Goal: Information Seeking & Learning: Learn about a topic

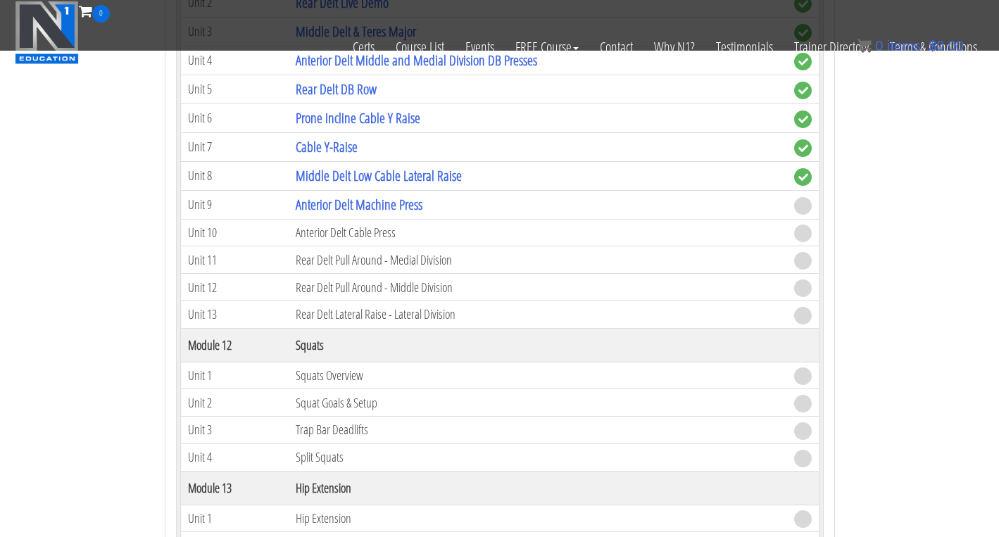
scroll to position [3133, 0]
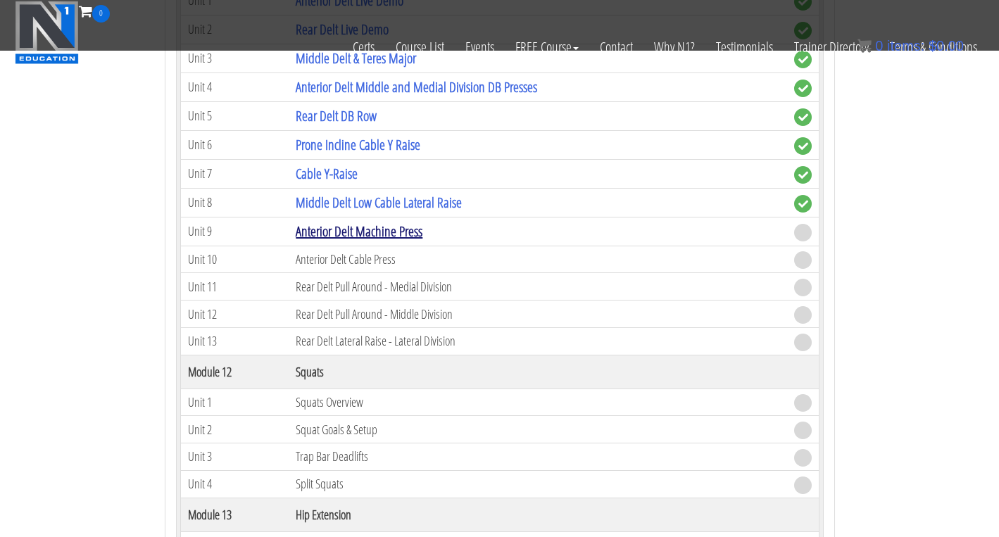
click at [384, 237] on link "Anterior Delt Machine Press" at bounding box center [359, 231] width 127 height 19
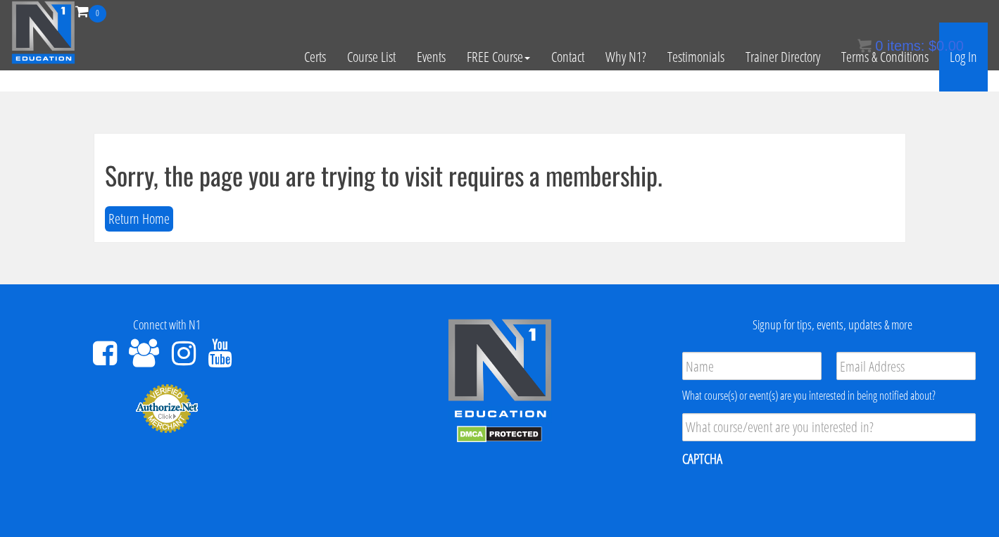
click at [968, 61] on link "Log In" at bounding box center [963, 57] width 49 height 69
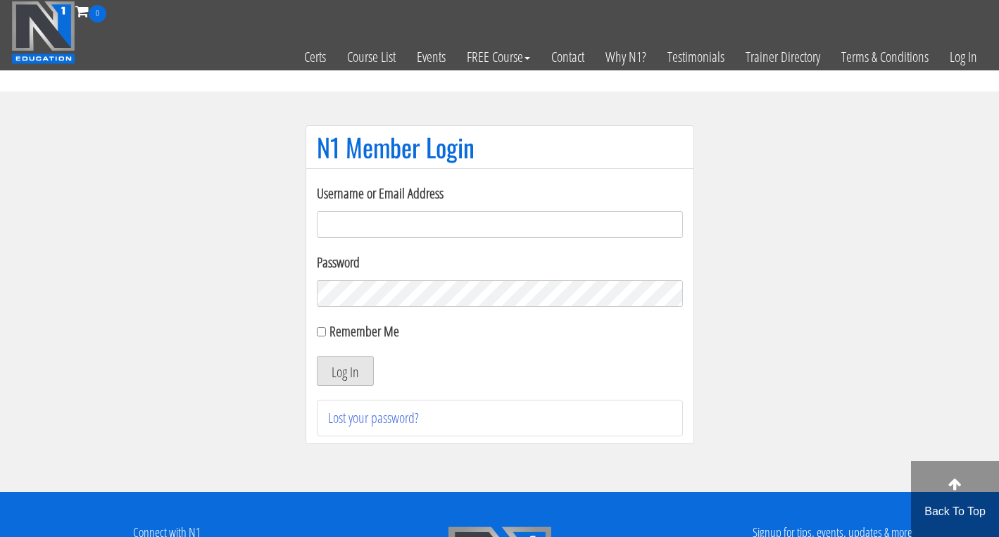
type input "dana@dofitnessco.com"
click at [345, 367] on button "Log In" at bounding box center [345, 371] width 57 height 30
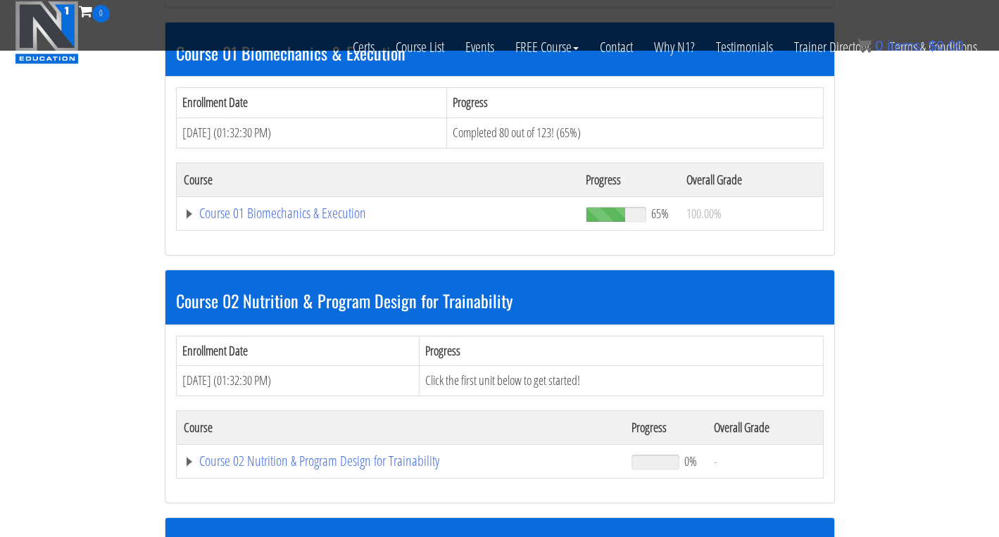
scroll to position [418, 0]
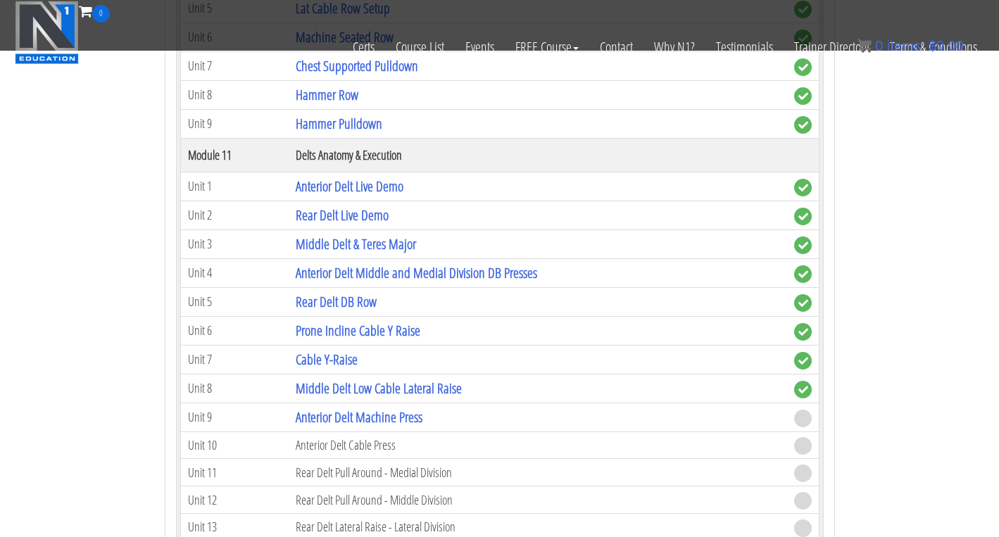
scroll to position [2963, 0]
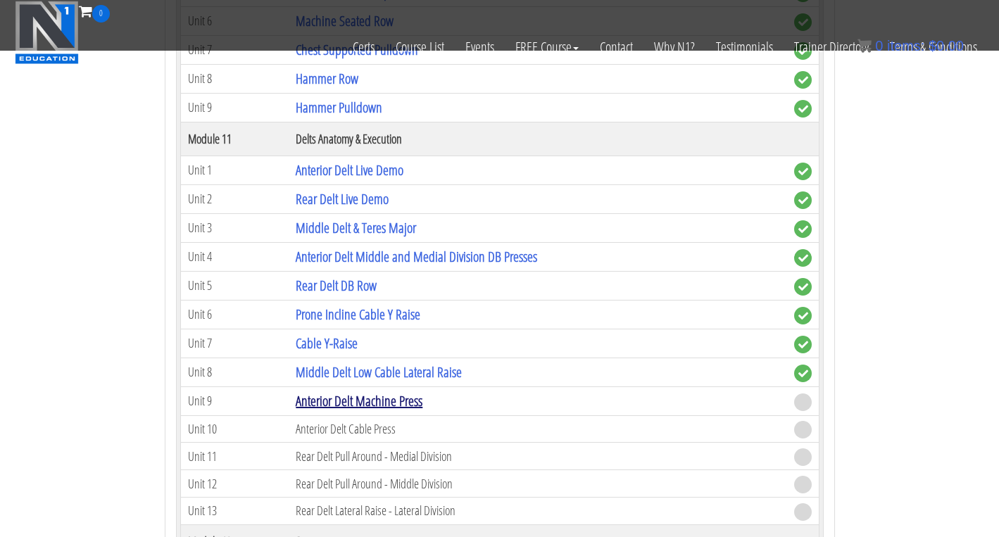
click at [362, 405] on link "Anterior Delt Machine Press" at bounding box center [359, 400] width 127 height 19
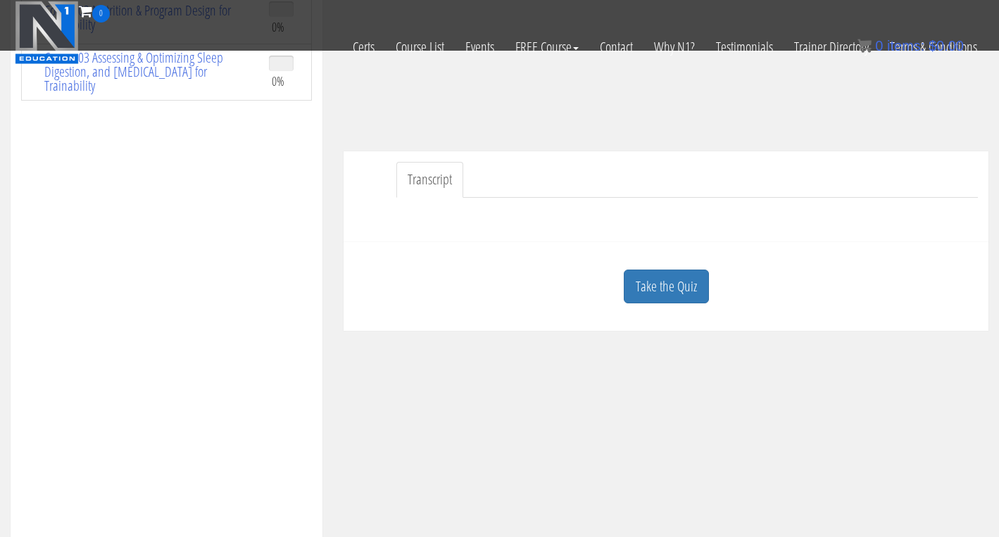
scroll to position [320, 0]
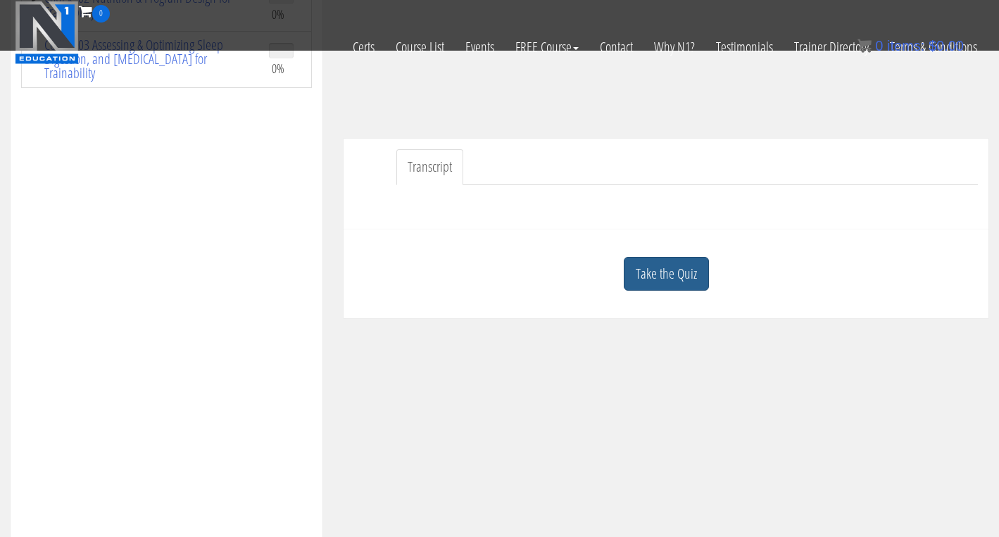
click at [670, 275] on link "Take the Quiz" at bounding box center [666, 274] width 85 height 34
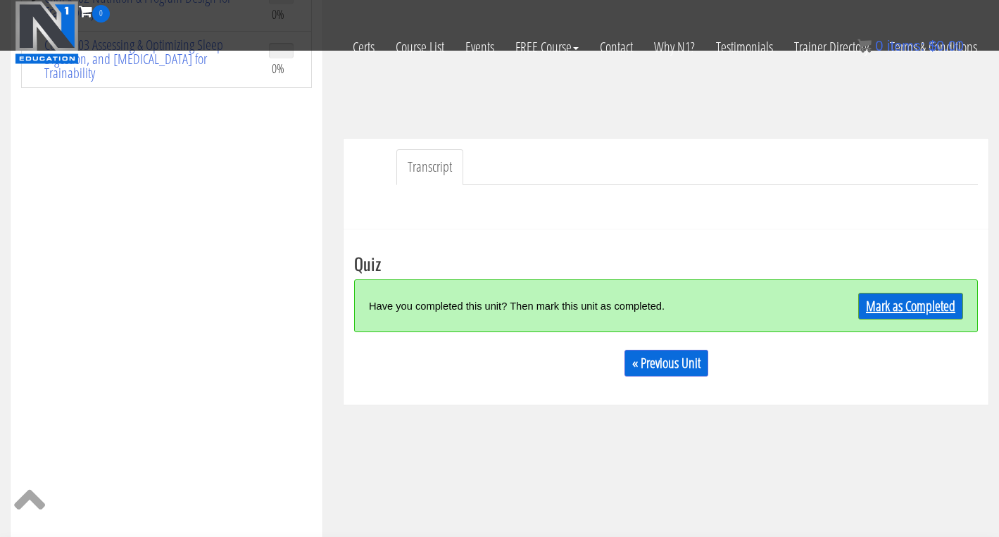
click at [896, 317] on link "Mark as Completed" at bounding box center [910, 306] width 105 height 27
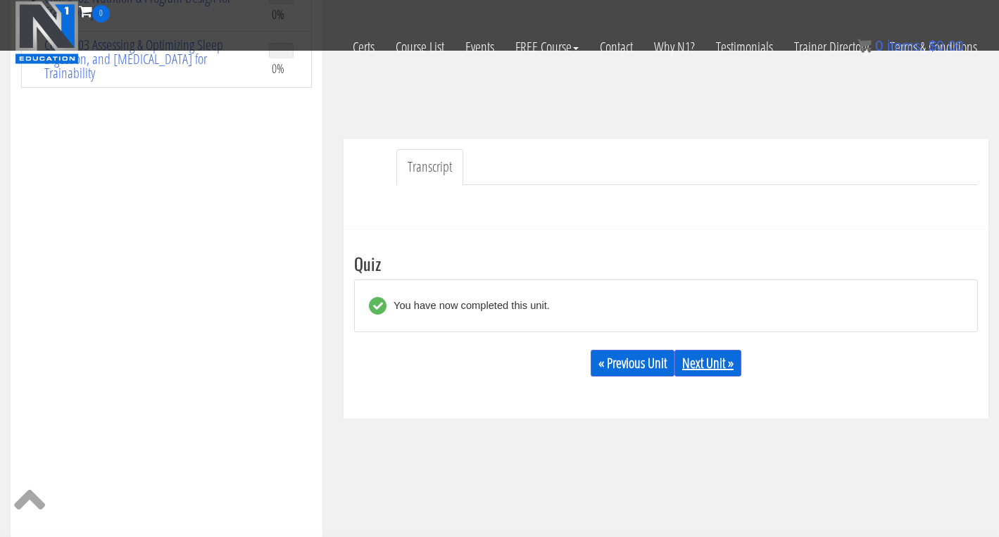
click at [700, 355] on link "Next Unit »" at bounding box center [707, 363] width 67 height 27
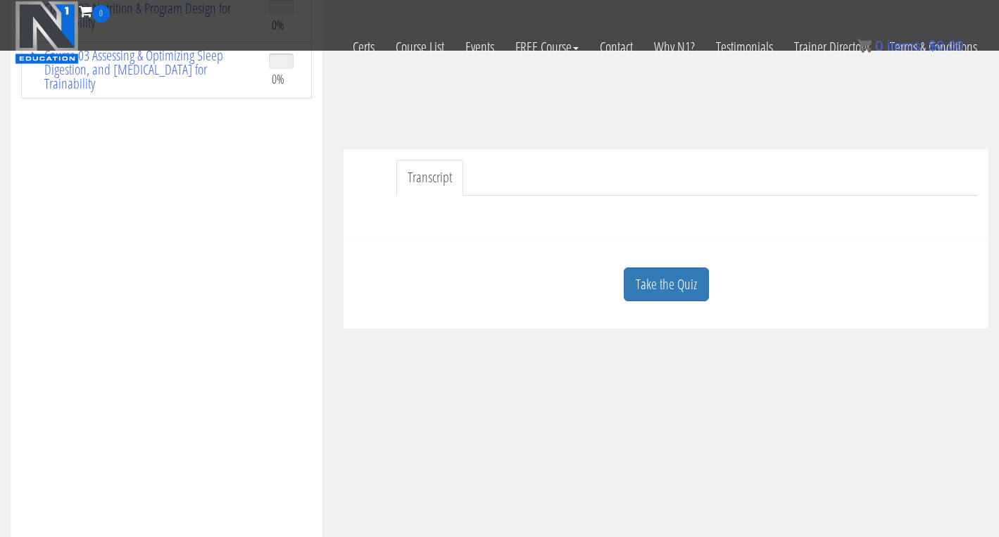
scroll to position [344, 0]
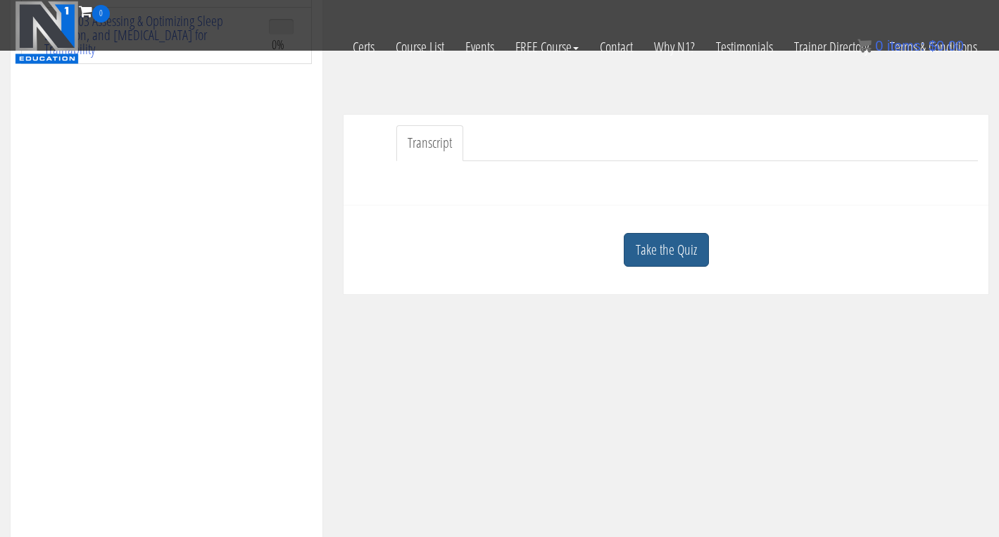
click at [665, 237] on link "Take the Quiz" at bounding box center [666, 250] width 85 height 34
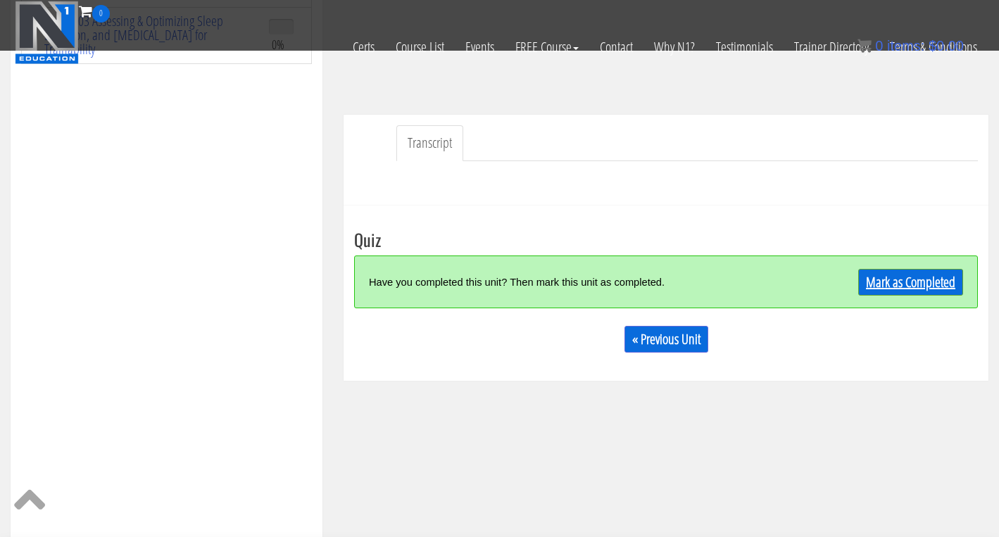
click at [896, 281] on link "Mark as Completed" at bounding box center [910, 282] width 105 height 27
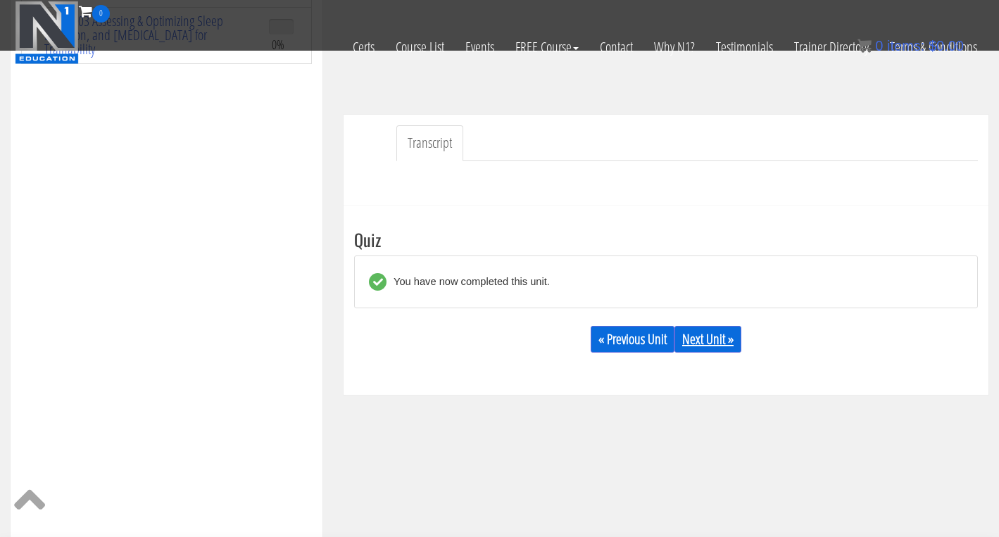
click at [722, 348] on link "Next Unit »" at bounding box center [707, 339] width 67 height 27
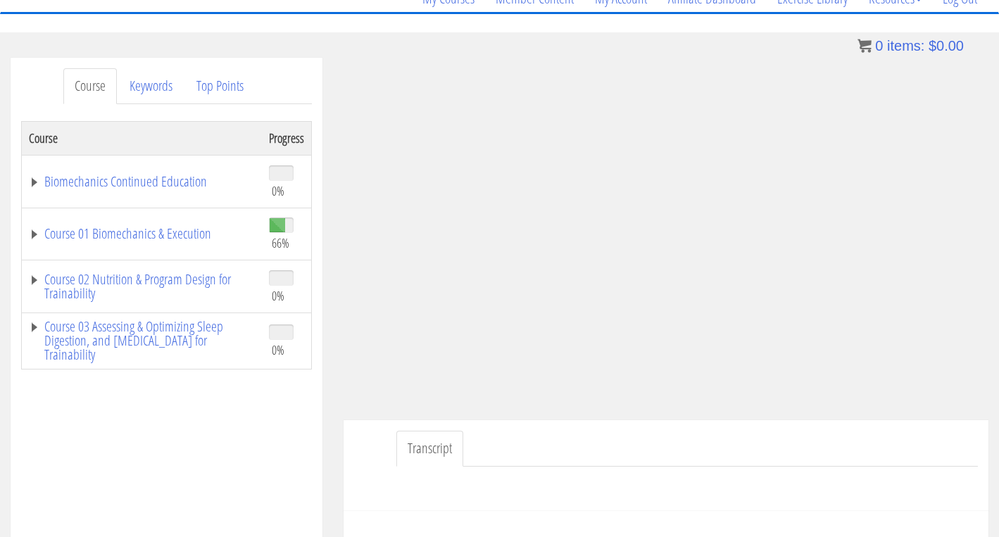
scroll to position [116, 0]
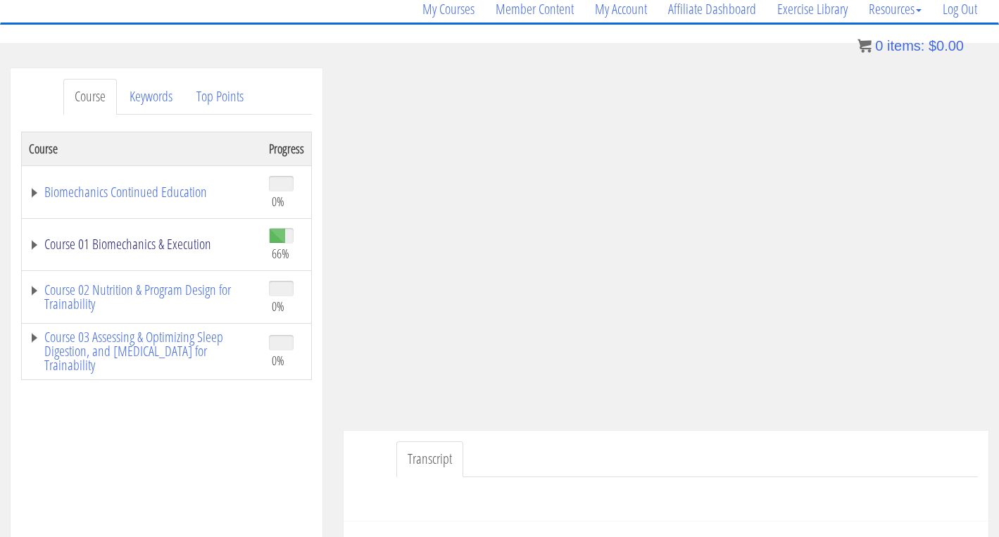
click at [184, 240] on link "Course 01 Biomechanics & Execution" at bounding box center [142, 244] width 226 height 14
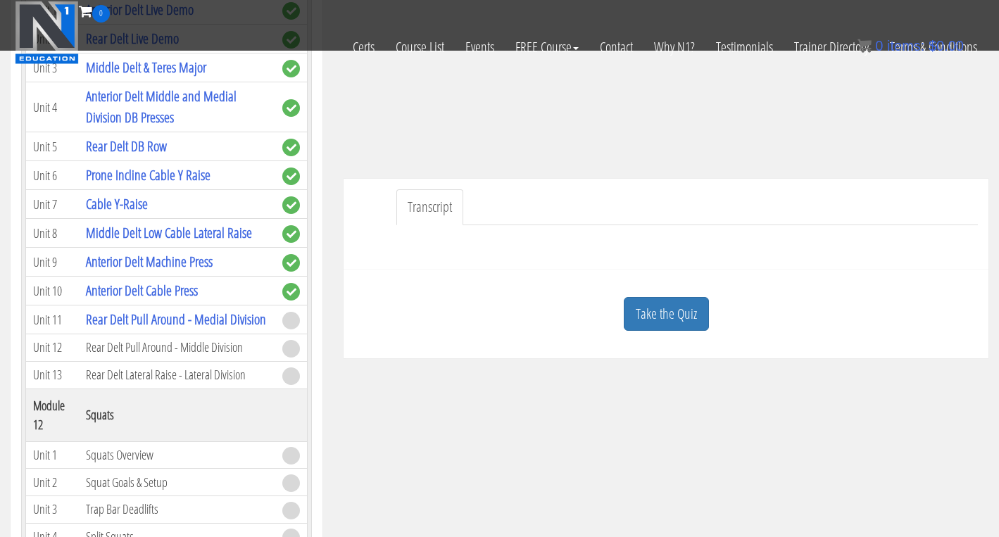
scroll to position [289, 0]
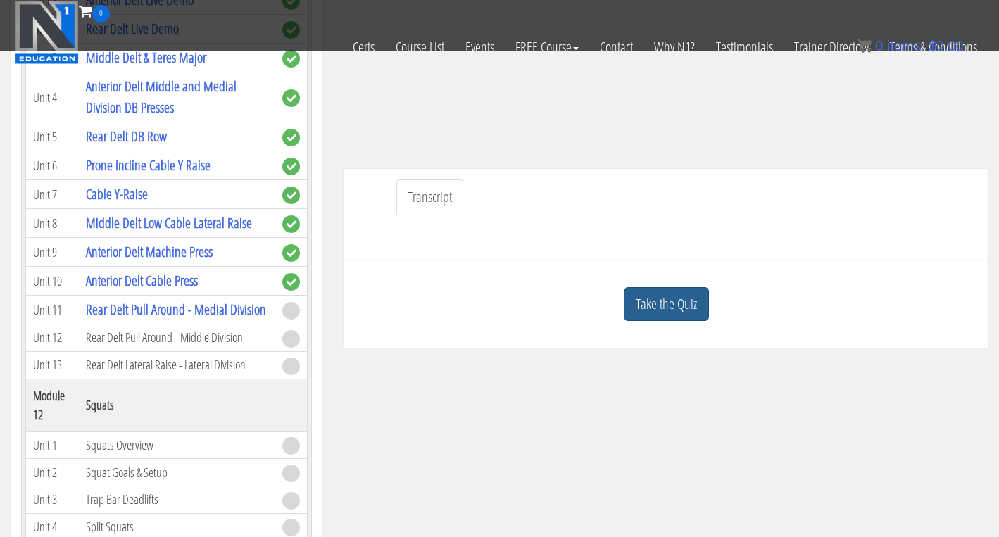
click at [667, 298] on link "Take the Quiz" at bounding box center [666, 304] width 85 height 34
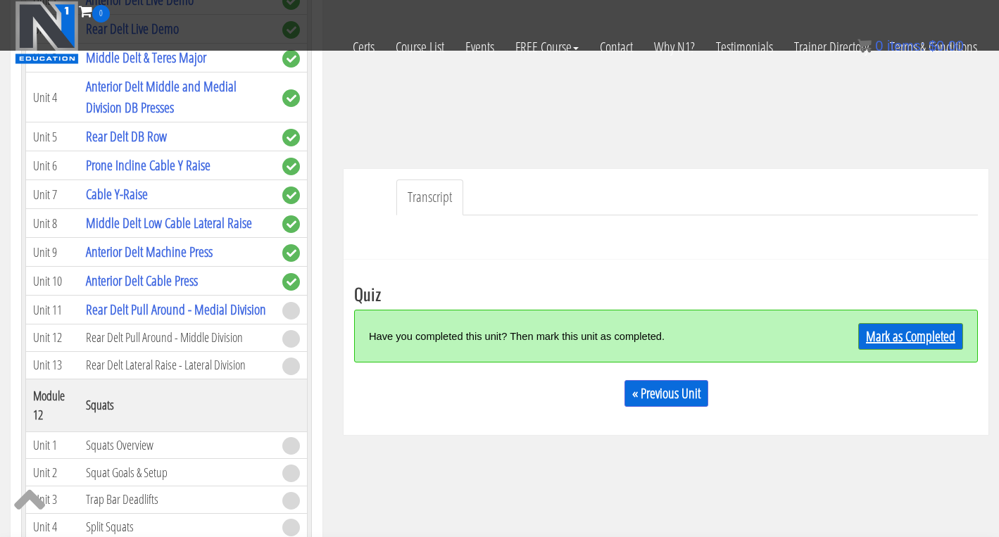
click at [883, 334] on link "Mark as Completed" at bounding box center [910, 336] width 105 height 27
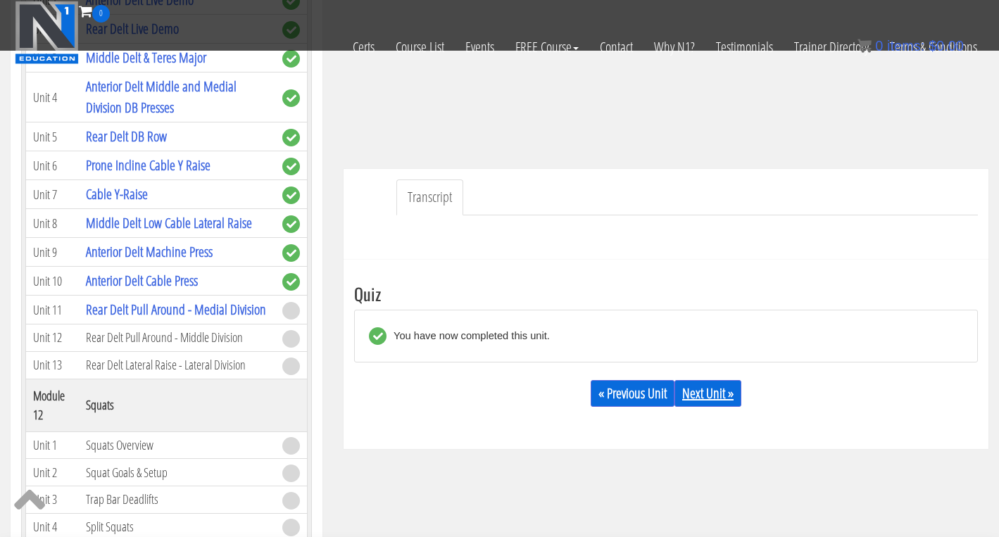
click at [705, 389] on link "Next Unit »" at bounding box center [707, 393] width 67 height 27
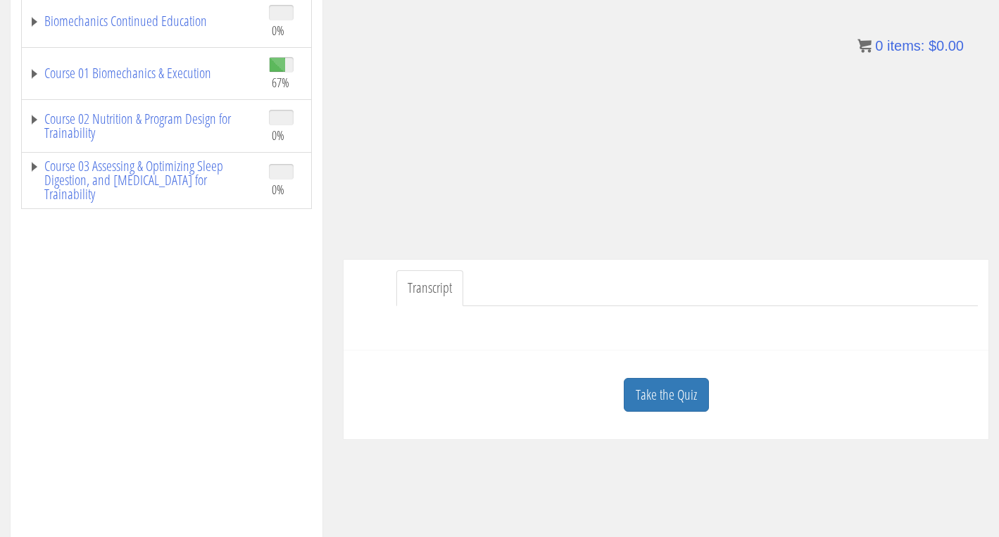
scroll to position [289, 0]
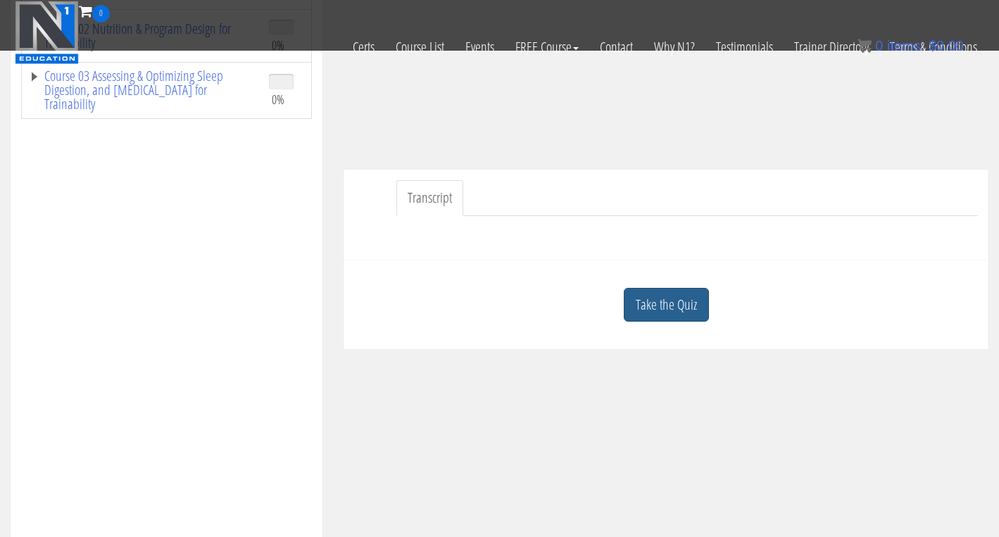
click at [655, 303] on link "Take the Quiz" at bounding box center [666, 305] width 85 height 34
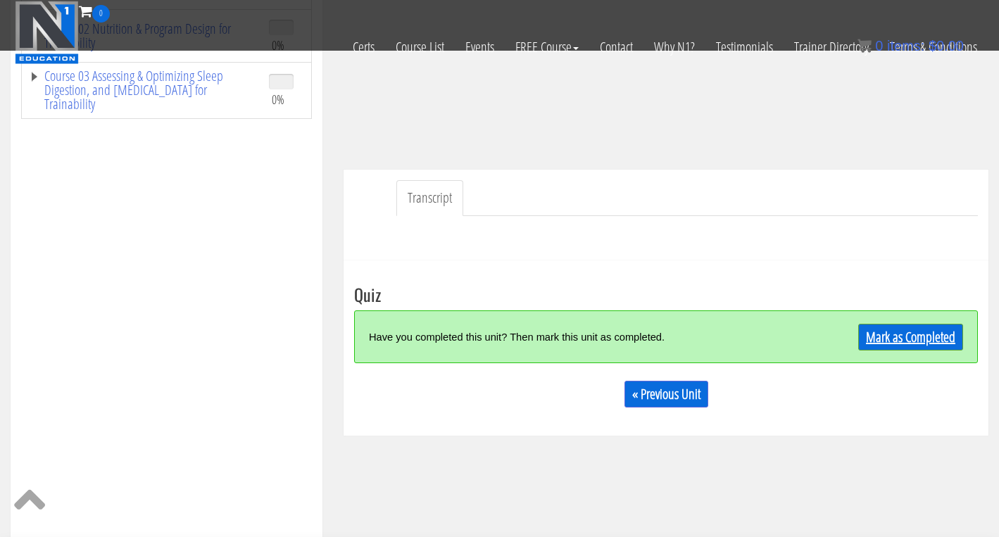
click at [916, 332] on link "Mark as Completed" at bounding box center [910, 337] width 105 height 27
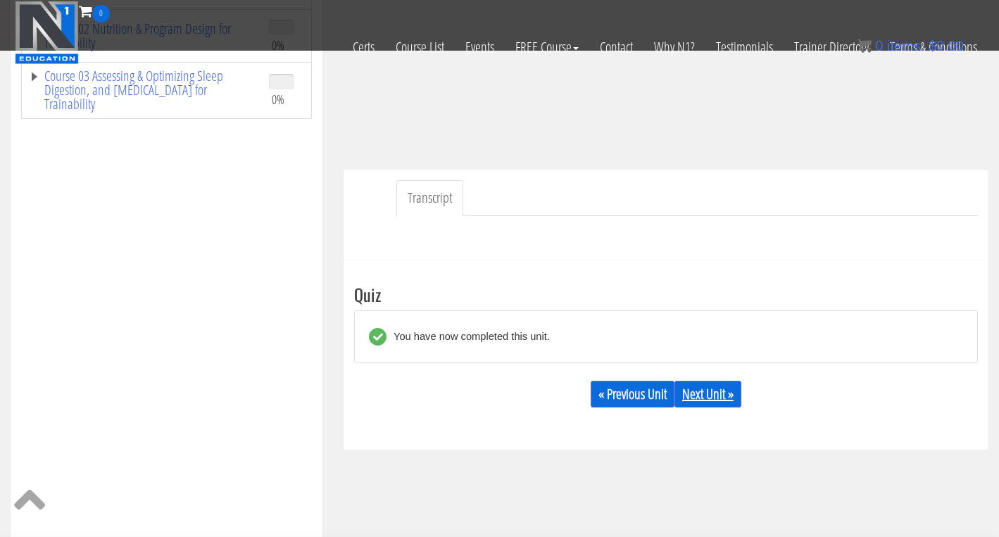
click at [717, 396] on link "Next Unit »" at bounding box center [707, 394] width 67 height 27
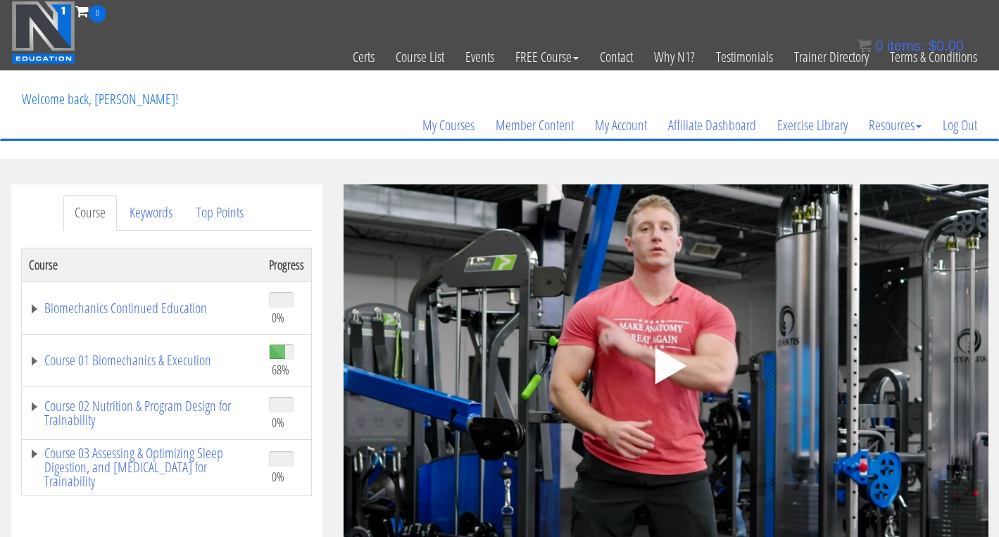
click at [676, 375] on icon ".fp-color-play{opacity:0.65;}.controlbutton{fill:#fff;}" at bounding box center [666, 366] width 89 height 89
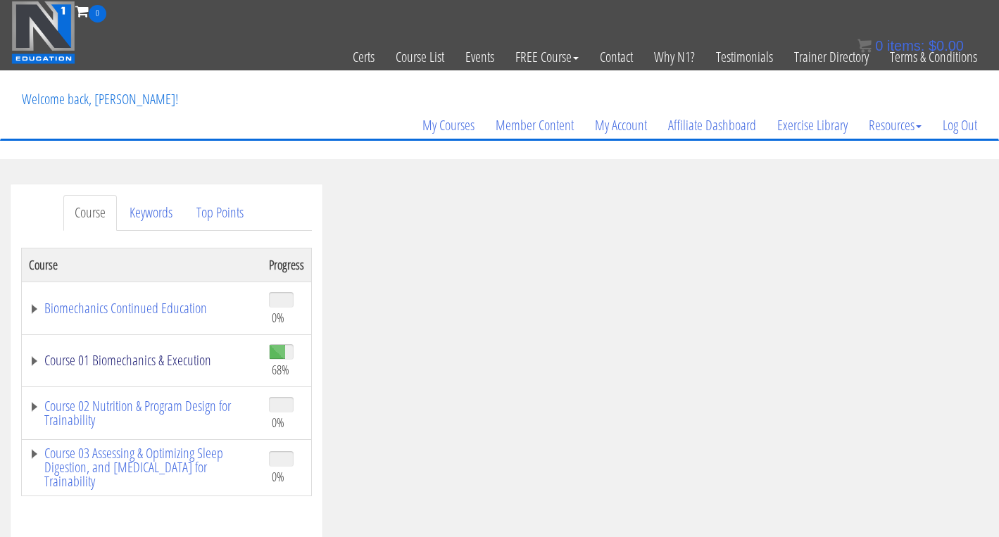
click at [136, 359] on link "Course 01 Biomechanics & Execution" at bounding box center [142, 360] width 226 height 14
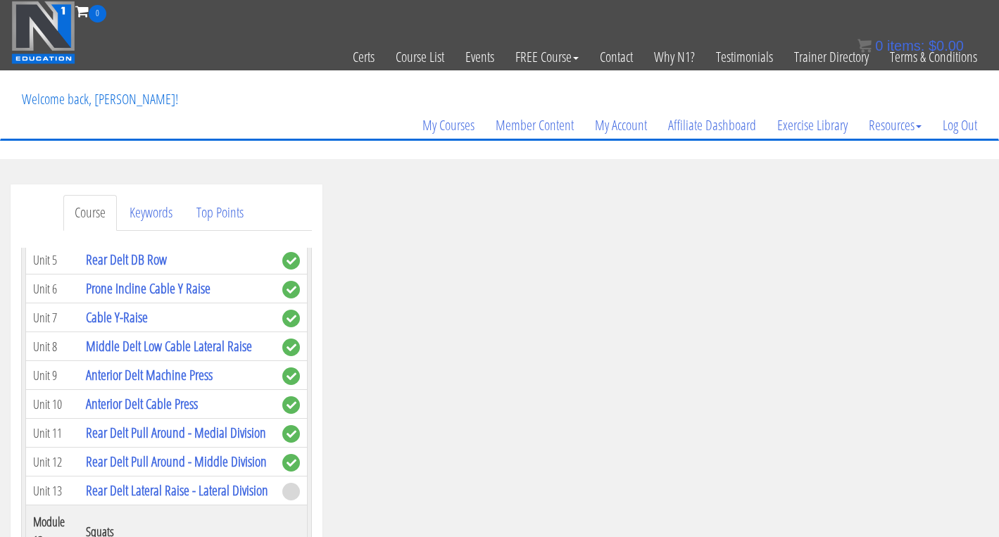
scroll to position [3223, 0]
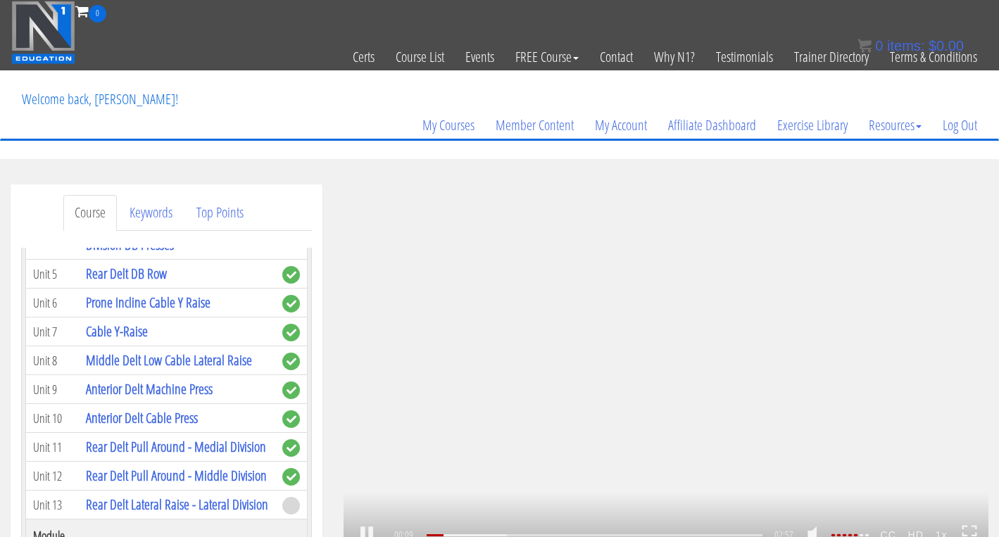
click at [759, 285] on div ".a{fill:#000;opacity:0.65;}.b{fill:#fff;opacity:1.0;} .fp-color-play{opacity:0.…" at bounding box center [666, 365] width 645 height 363
click at [577, 336] on div ".a{fill:#000;opacity:0.65;}.b{fill:#fff;opacity:1.0;} .fp-color-play{opacity:0.…" at bounding box center [666, 365] width 645 height 363
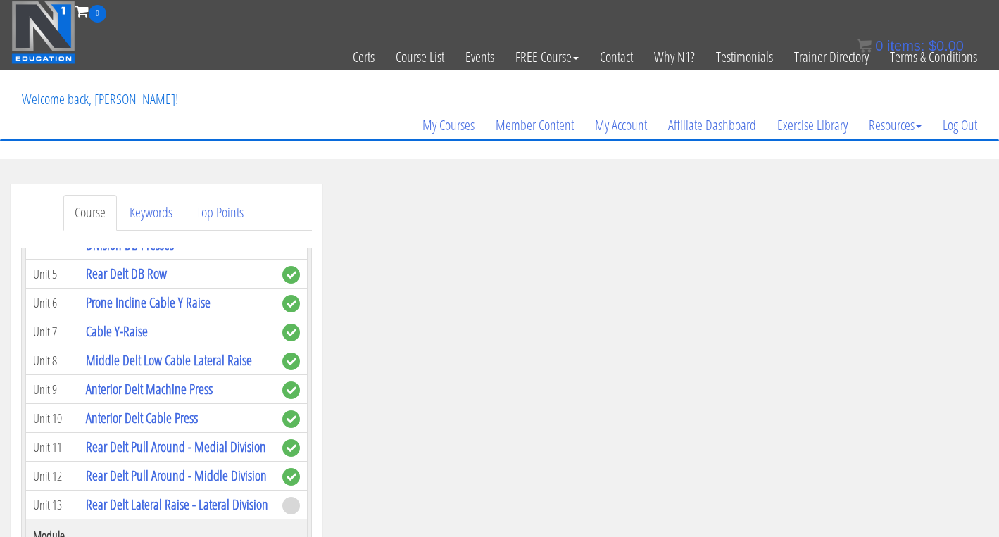
scroll to position [89, 0]
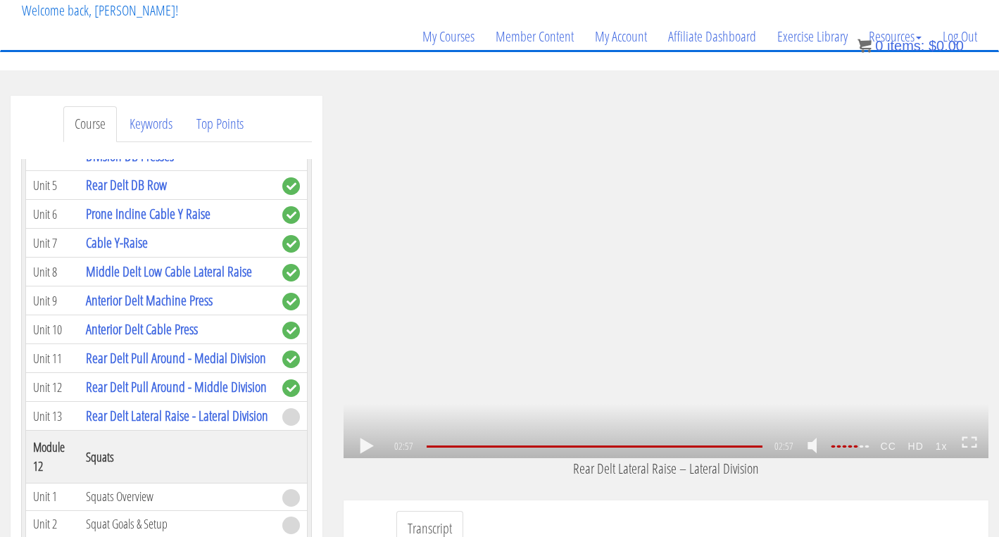
click at [562, 384] on div ".a{fill:#000;opacity:0.65;}.b{fill:#fff;opacity:1.0;} .fp-color-play{opacity:0.…" at bounding box center [666, 277] width 645 height 363
click at [566, 448] on div "01:13" at bounding box center [595, 447] width 336 height 2
click at [556, 448] on div "01:07" at bounding box center [595, 447] width 336 height 2
click at [758, 446] on div "02:52" at bounding box center [595, 447] width 336 height 2
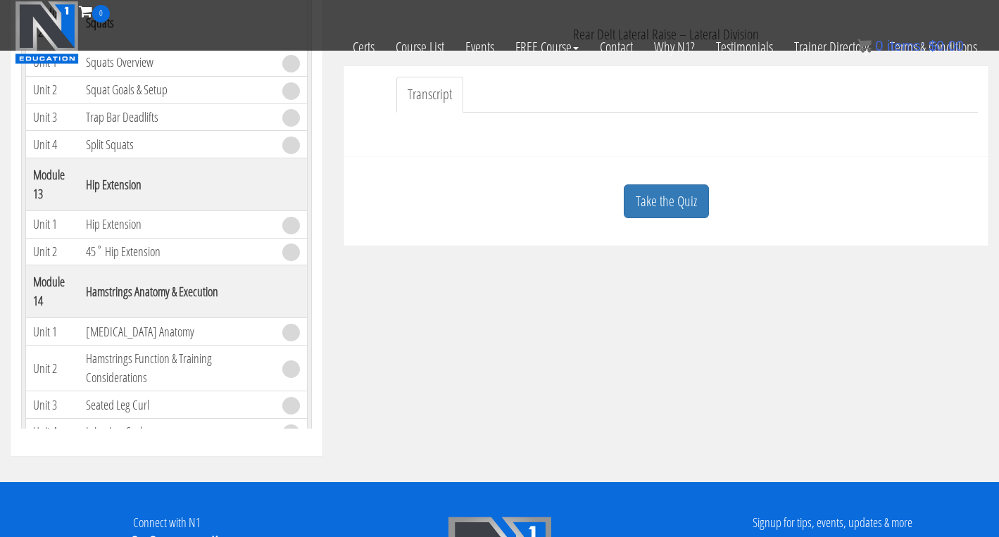
click at [667, 218] on div "Take the Quiz" at bounding box center [666, 202] width 624 height 68
click at [676, 206] on link "Take the Quiz" at bounding box center [666, 201] width 85 height 34
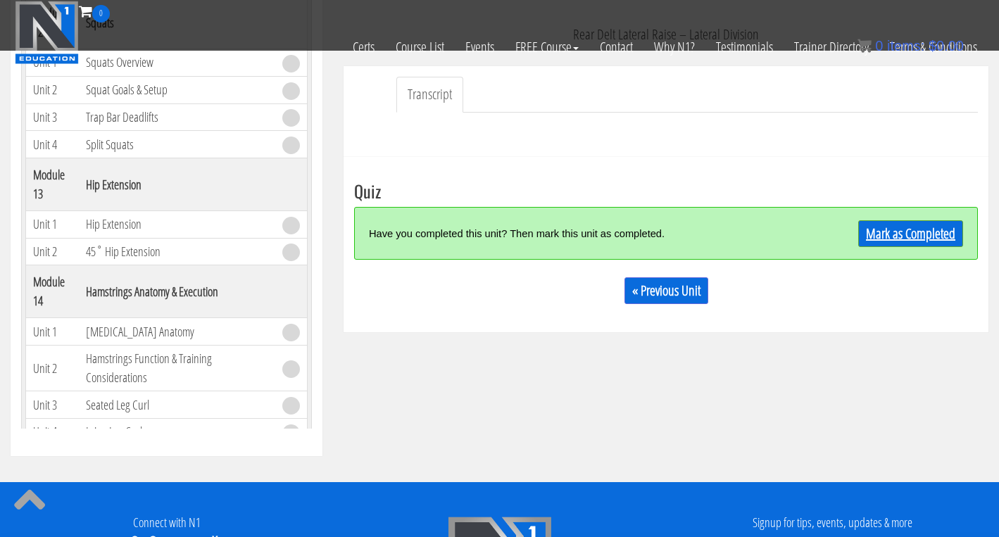
click at [881, 230] on link "Mark as Completed" at bounding box center [910, 233] width 105 height 27
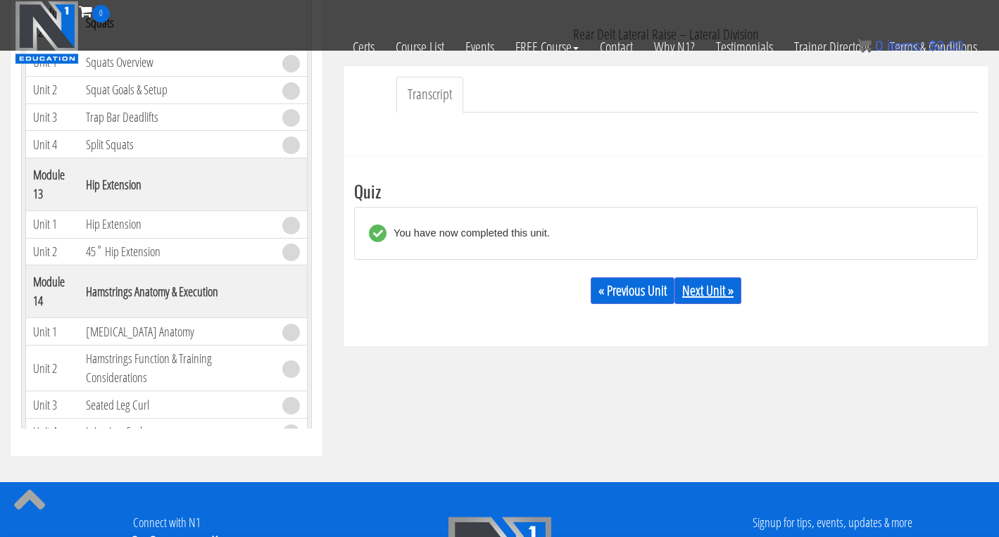
click at [727, 295] on link "Next Unit »" at bounding box center [707, 290] width 67 height 27
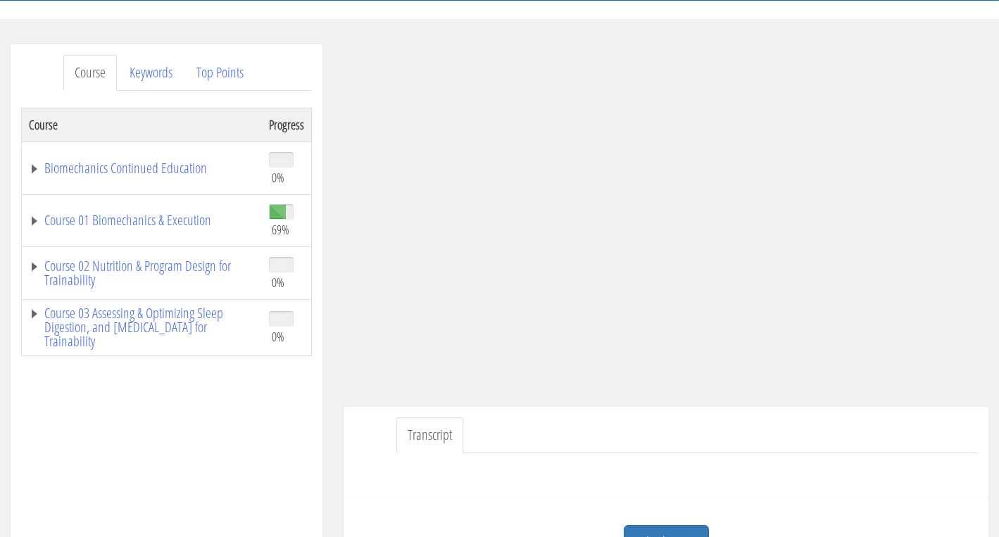
scroll to position [136, 0]
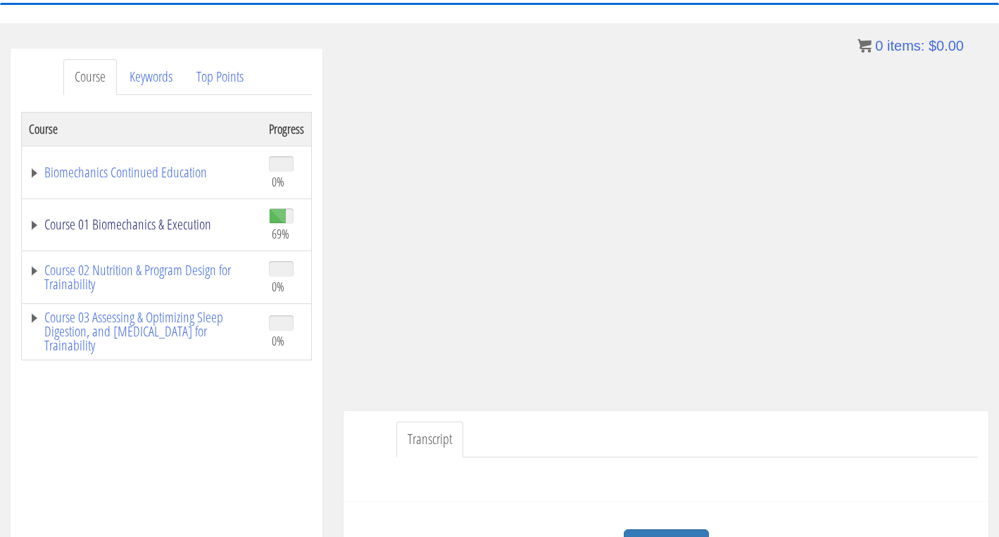
click at [146, 225] on link "Course 01 Biomechanics & Execution" at bounding box center [142, 225] width 226 height 14
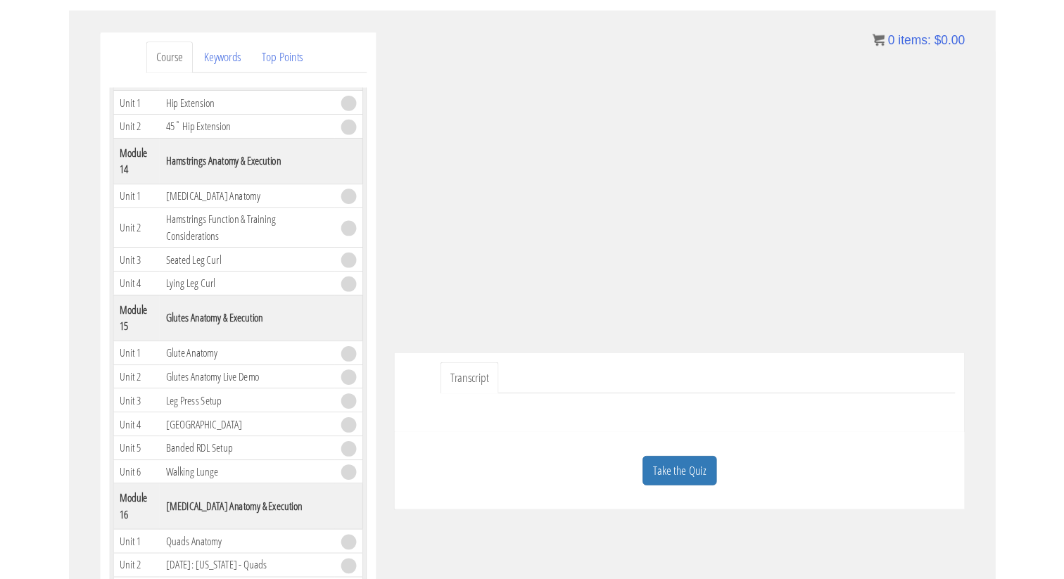
scroll to position [151, 0]
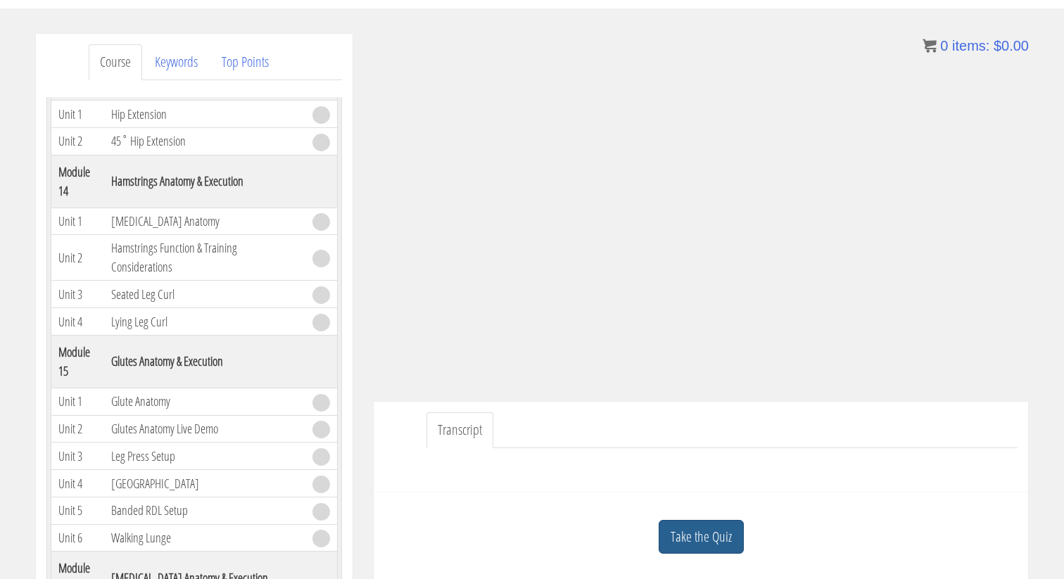
click at [696, 536] on link "Take the Quiz" at bounding box center [701, 537] width 85 height 34
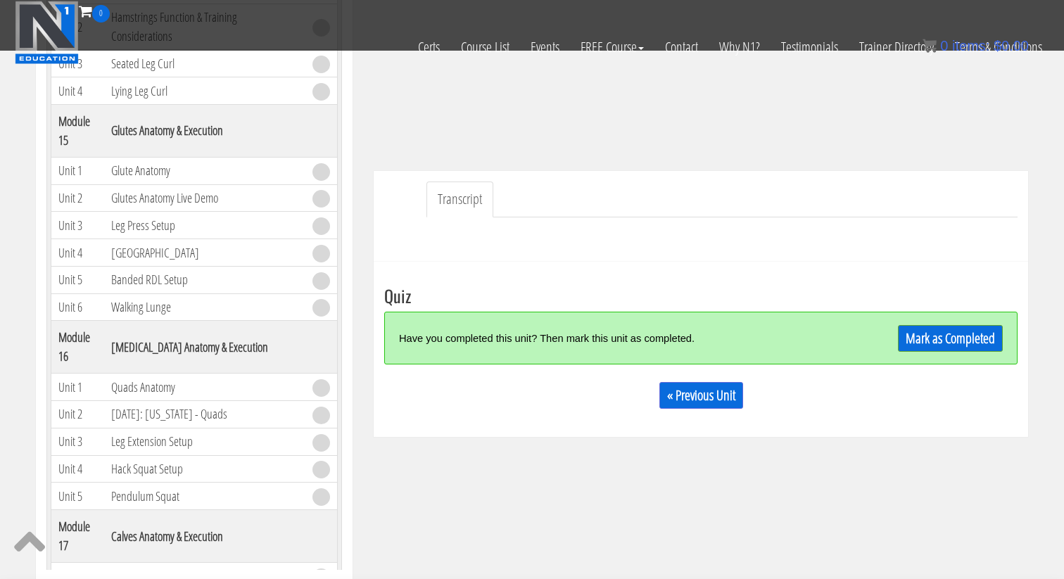
scroll to position [300, 0]
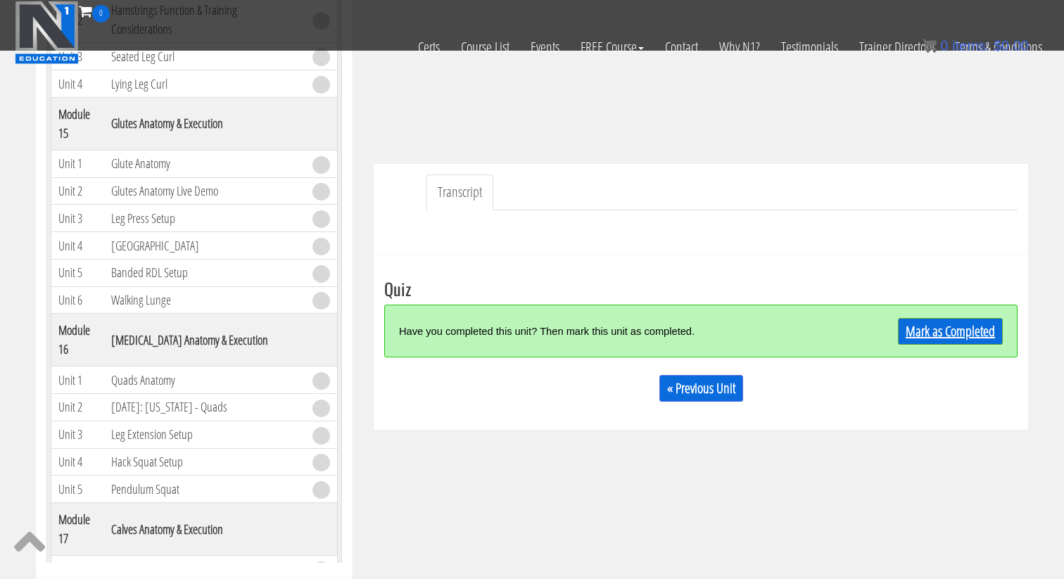
click at [975, 320] on link "Mark as Completed" at bounding box center [950, 331] width 105 height 27
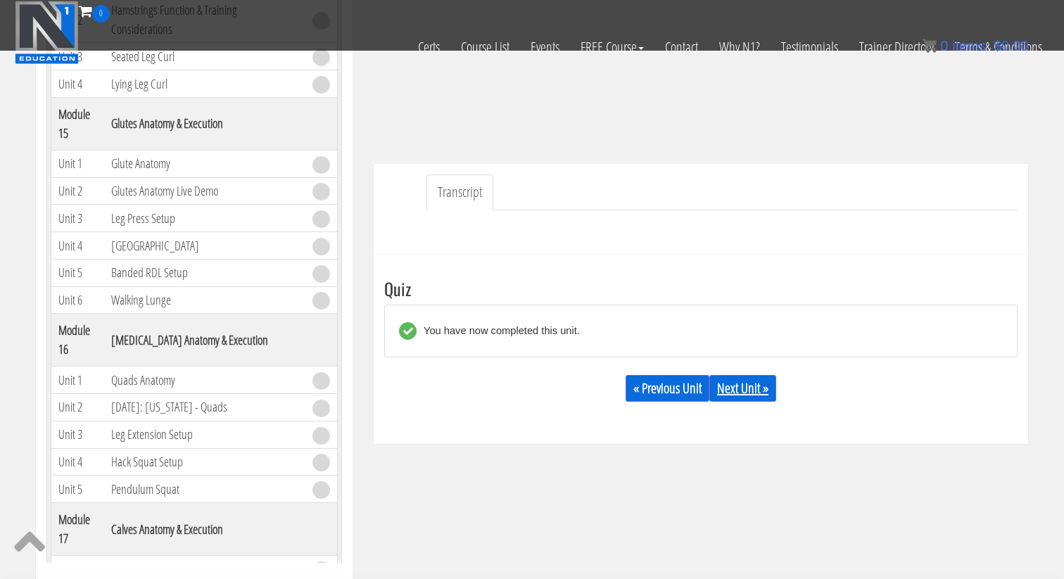
click at [734, 379] on link "Next Unit »" at bounding box center [743, 388] width 67 height 27
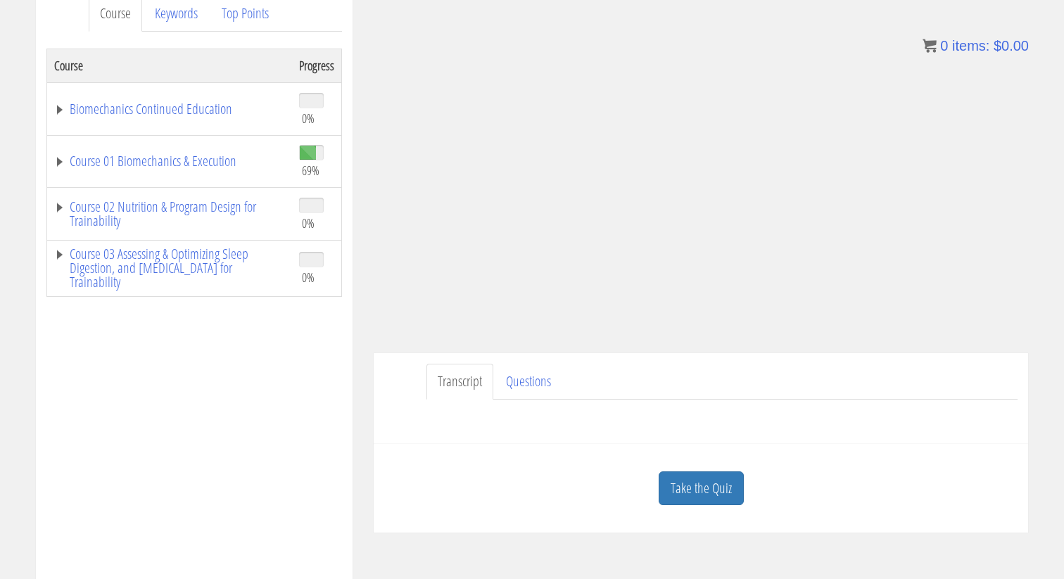
scroll to position [207, 0]
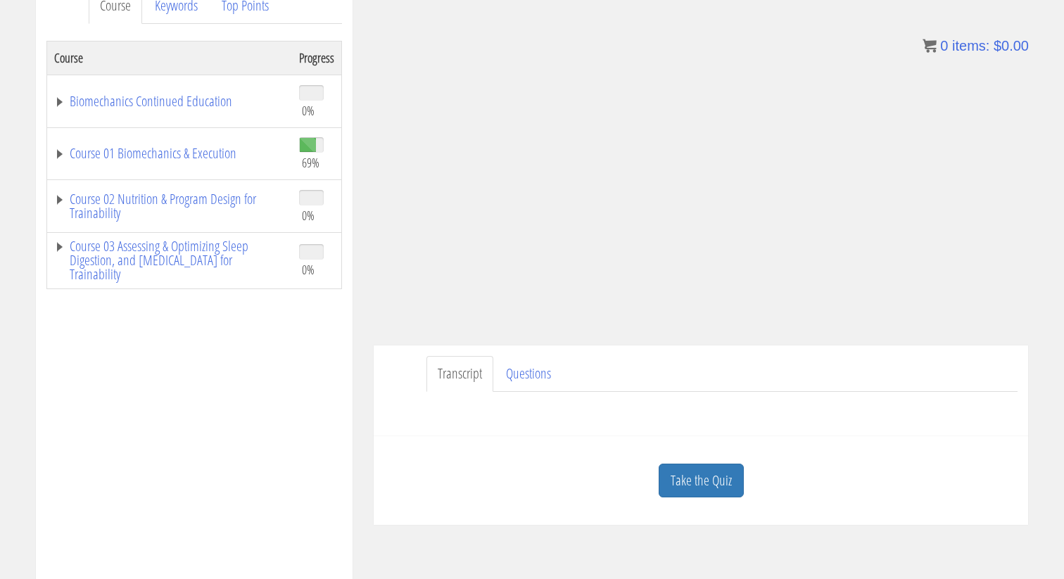
click at [715, 500] on div "Take the Quiz" at bounding box center [701, 481] width 634 height 68
click at [720, 475] on link "Take the Quiz" at bounding box center [701, 481] width 85 height 34
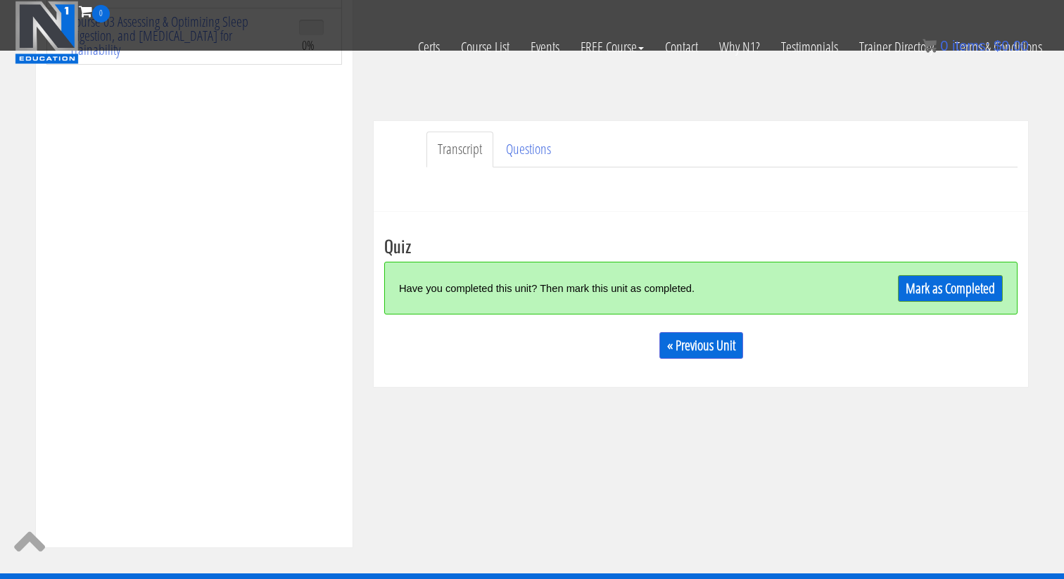
scroll to position [357, 0]
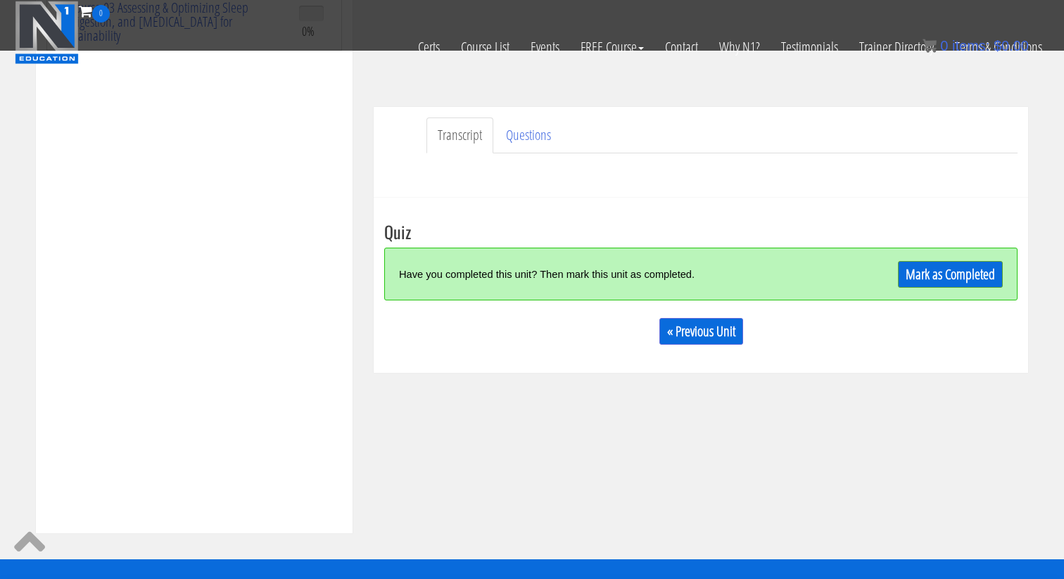
click at [946, 253] on div "Have you completed this unit? Then mark this unit as completed. Mark as Complet…" at bounding box center [701, 274] width 634 height 53
click at [976, 275] on link "Mark as Completed" at bounding box center [950, 274] width 105 height 27
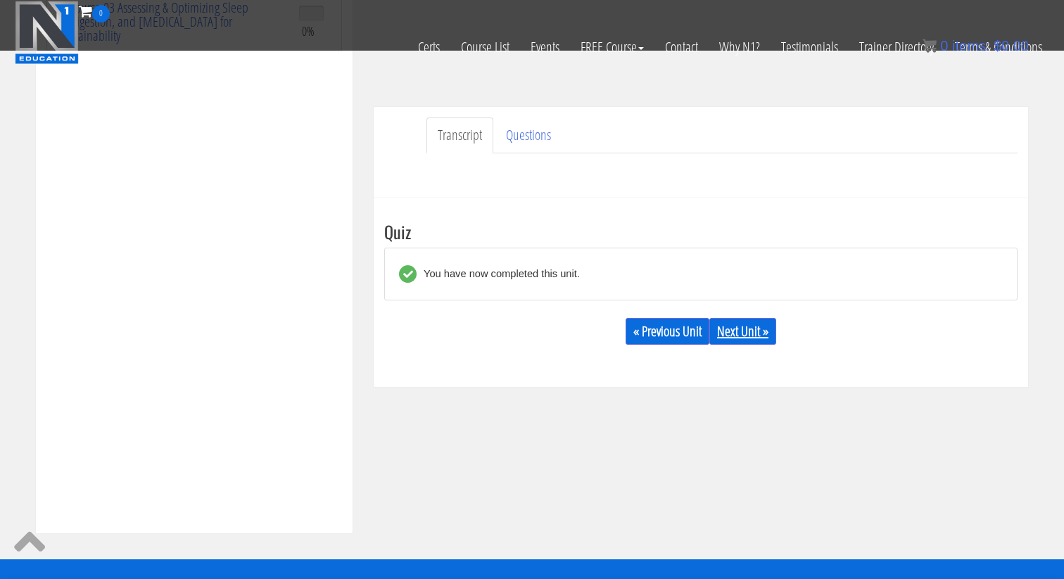
click at [734, 336] on link "Next Unit »" at bounding box center [743, 331] width 67 height 27
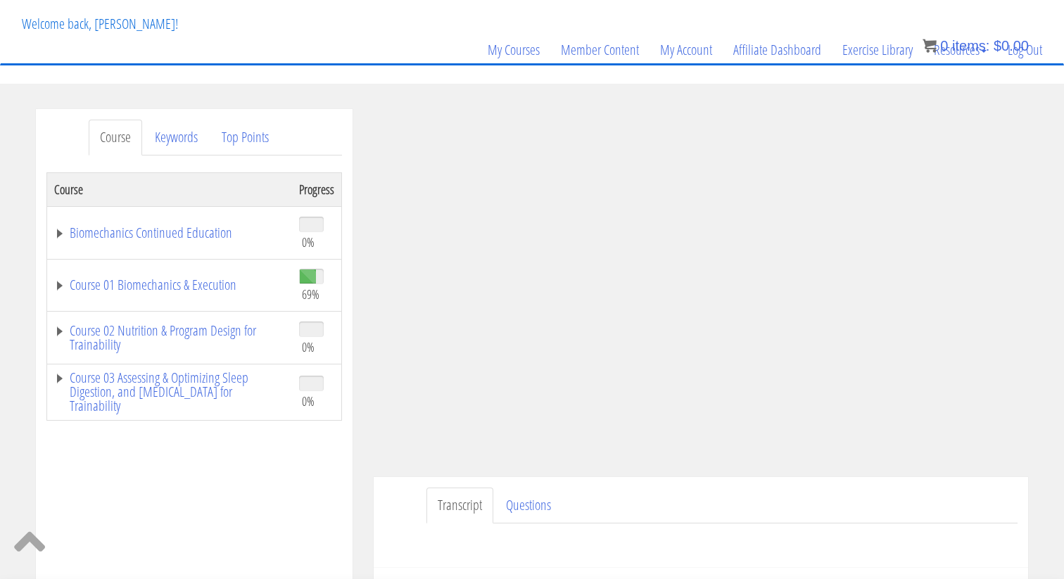
scroll to position [0, 0]
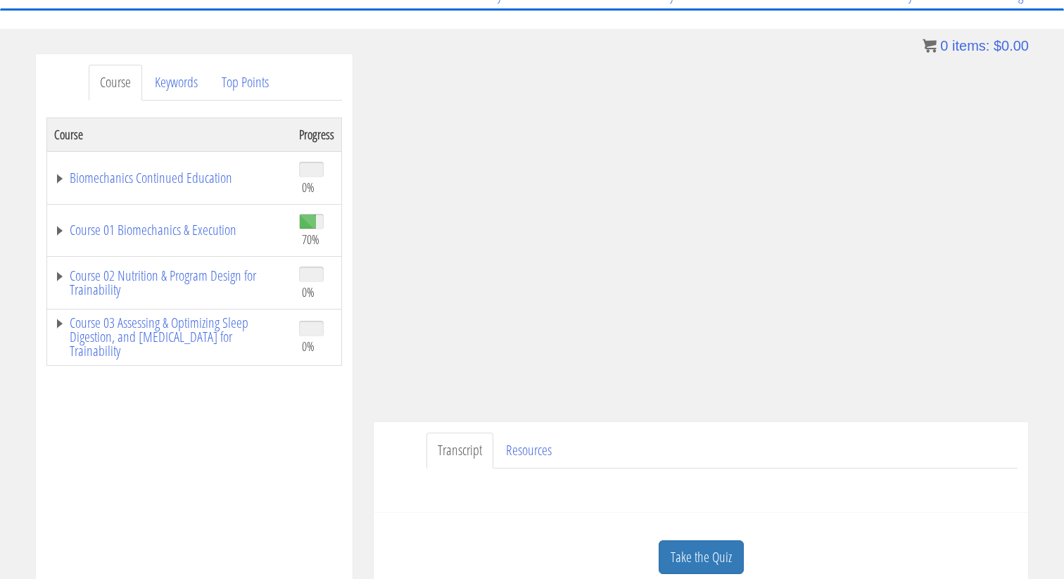
scroll to position [139, 0]
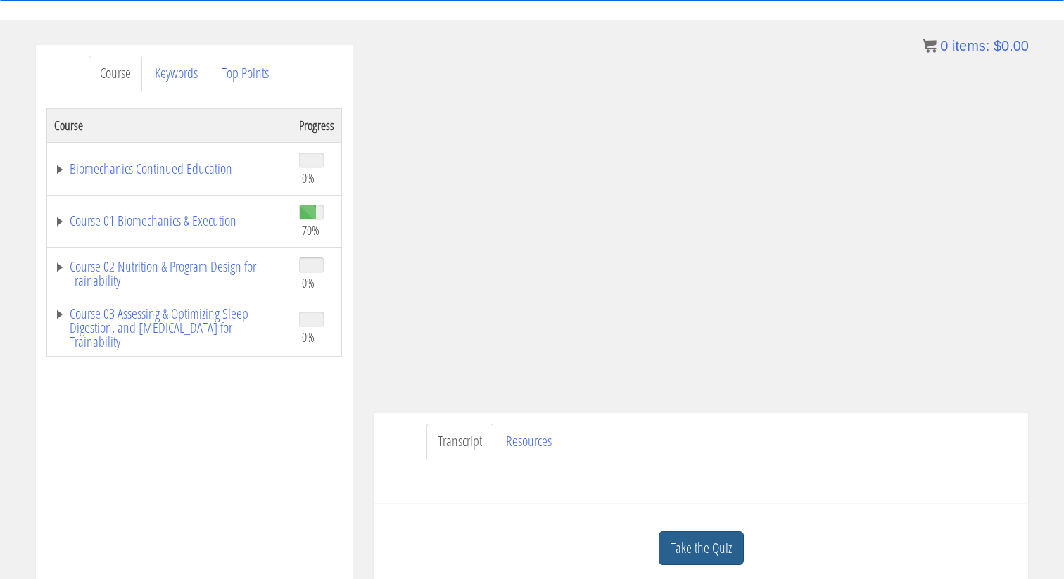
click at [728, 550] on link "Take the Quiz" at bounding box center [701, 549] width 85 height 34
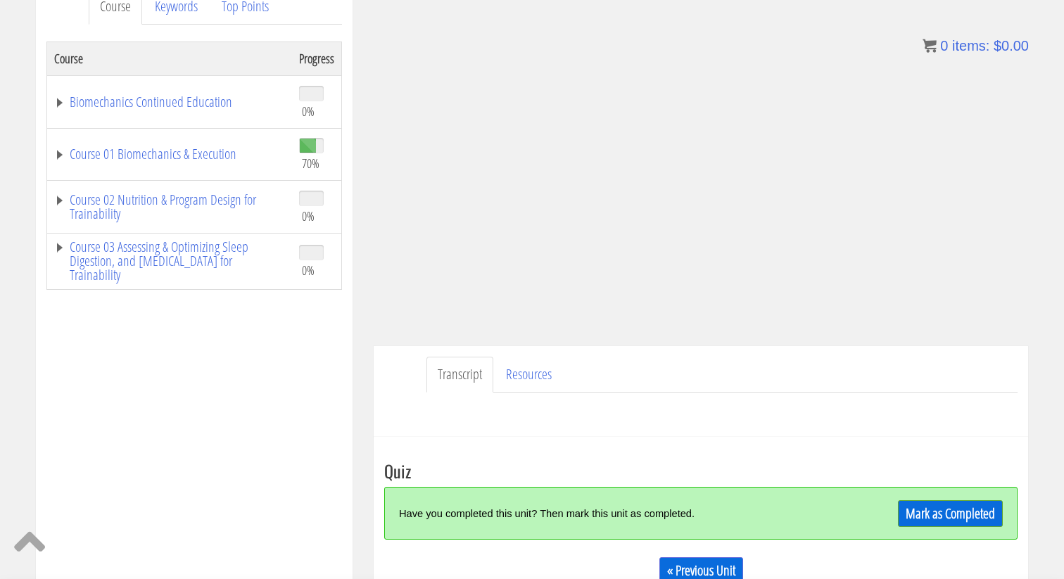
scroll to position [241, 0]
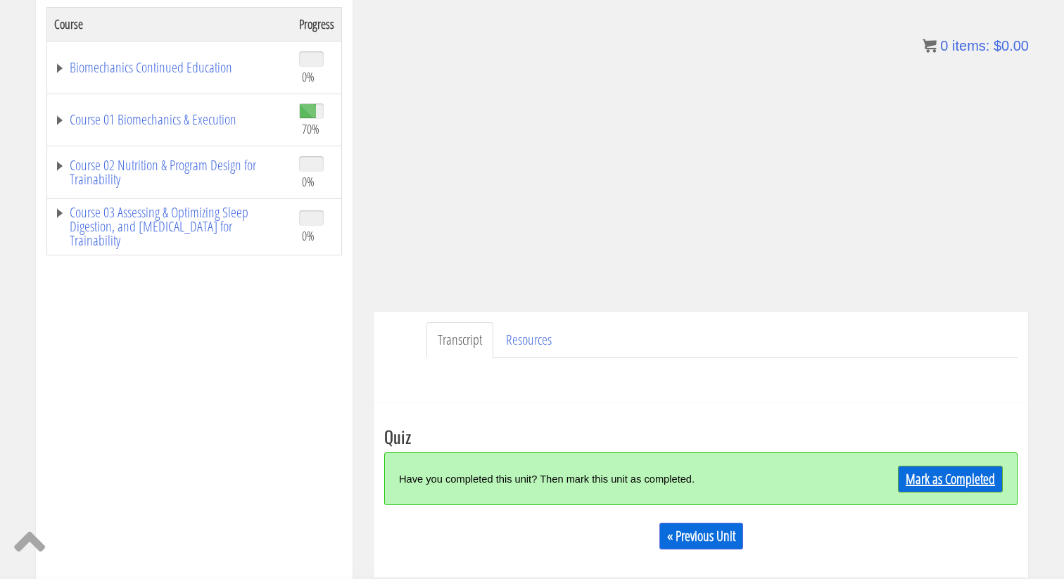
click at [945, 477] on link "Mark as Completed" at bounding box center [950, 479] width 105 height 27
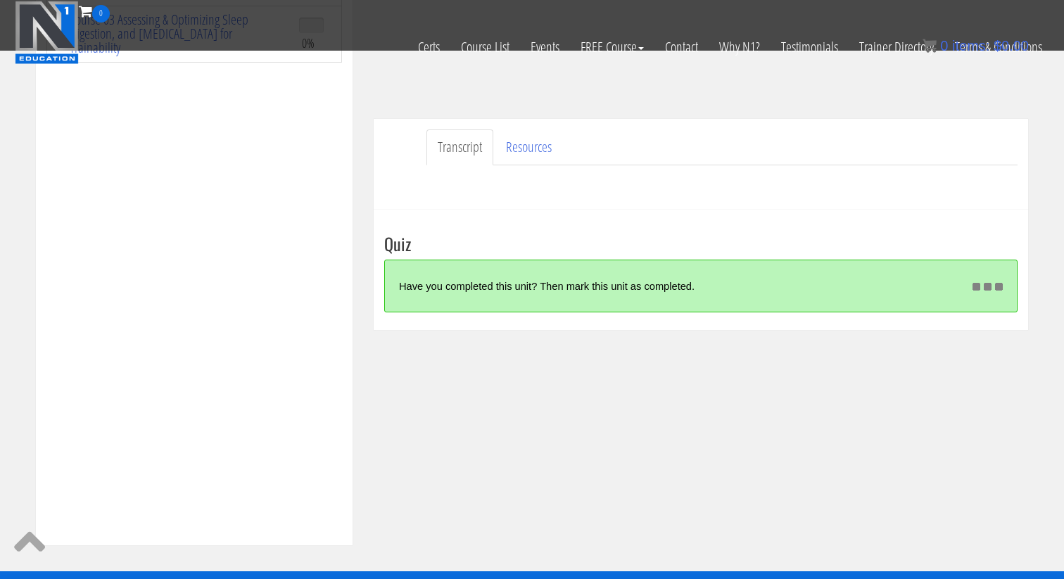
scroll to position [302, 0]
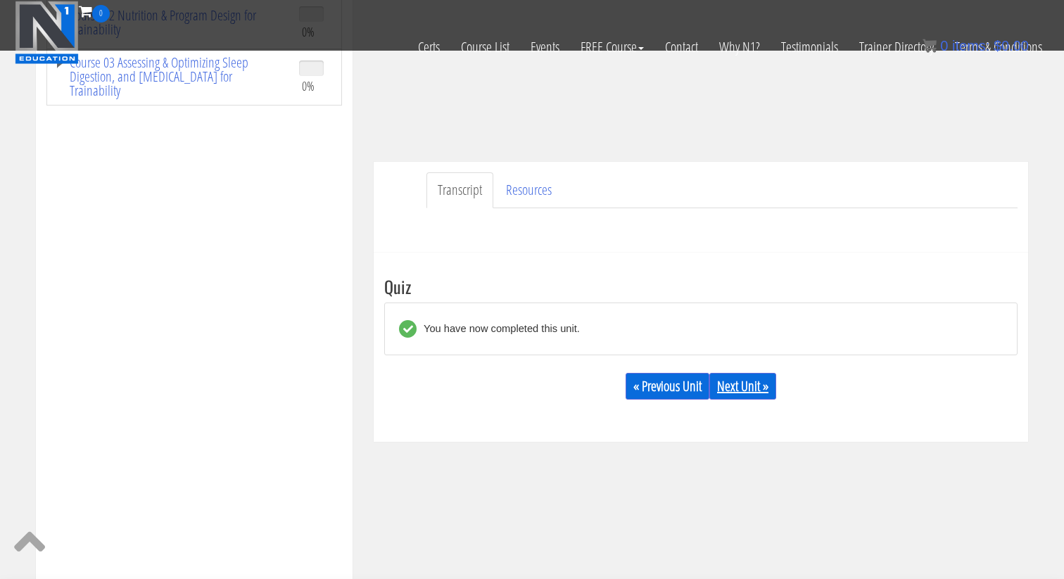
click at [739, 387] on link "Next Unit »" at bounding box center [743, 386] width 67 height 27
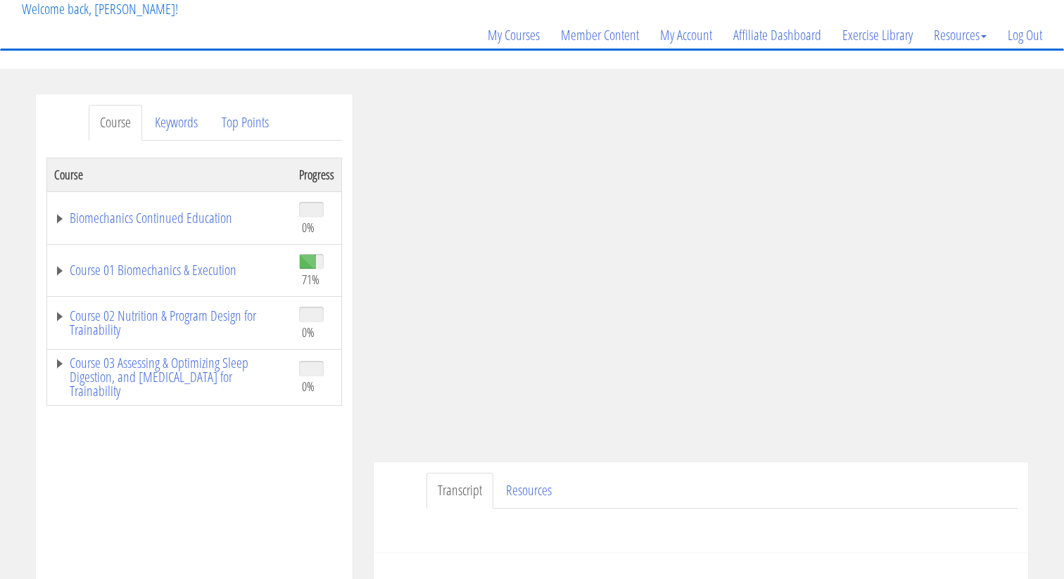
scroll to position [94, 0]
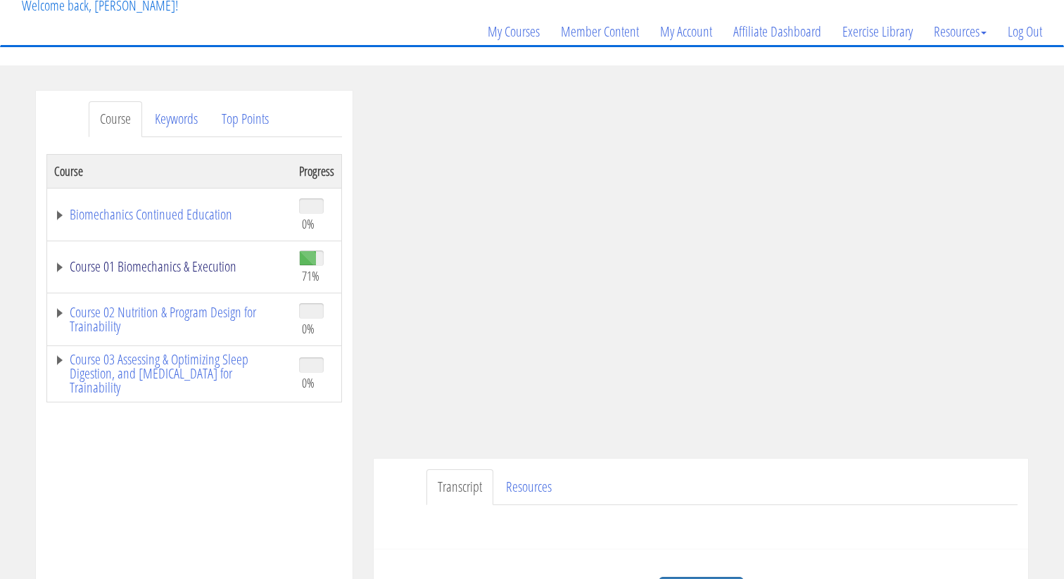
click at [183, 271] on link "Course 01 Biomechanics & Execution" at bounding box center [169, 267] width 231 height 14
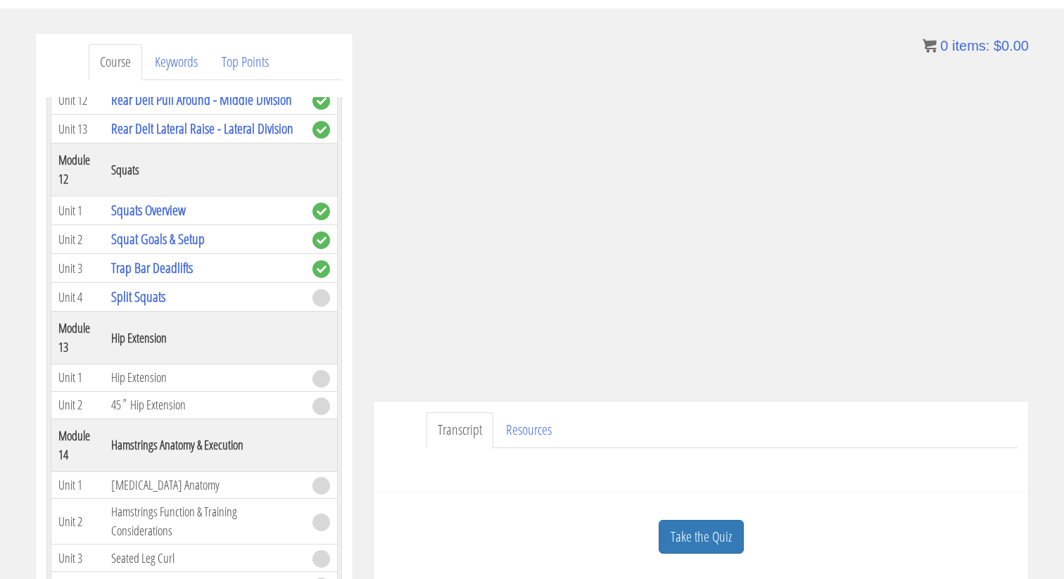
scroll to position [144, 0]
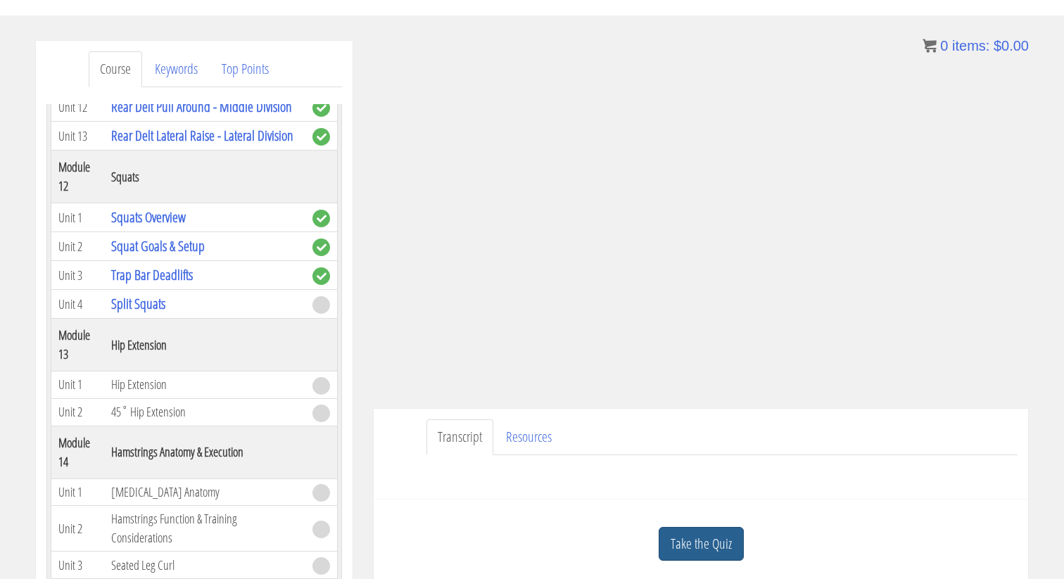
click at [716, 540] on link "Take the Quiz" at bounding box center [701, 544] width 85 height 34
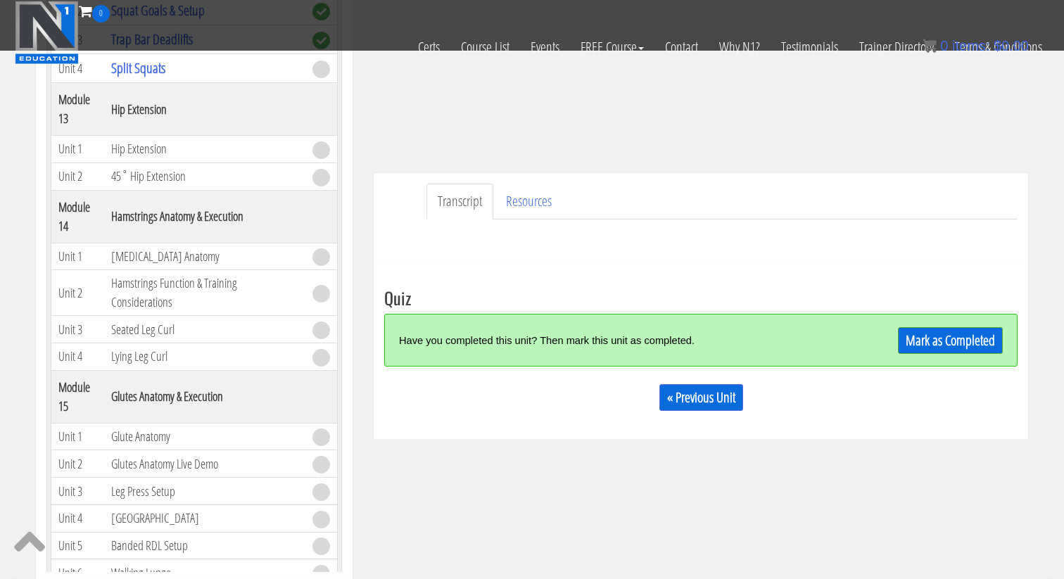
scroll to position [308, 0]
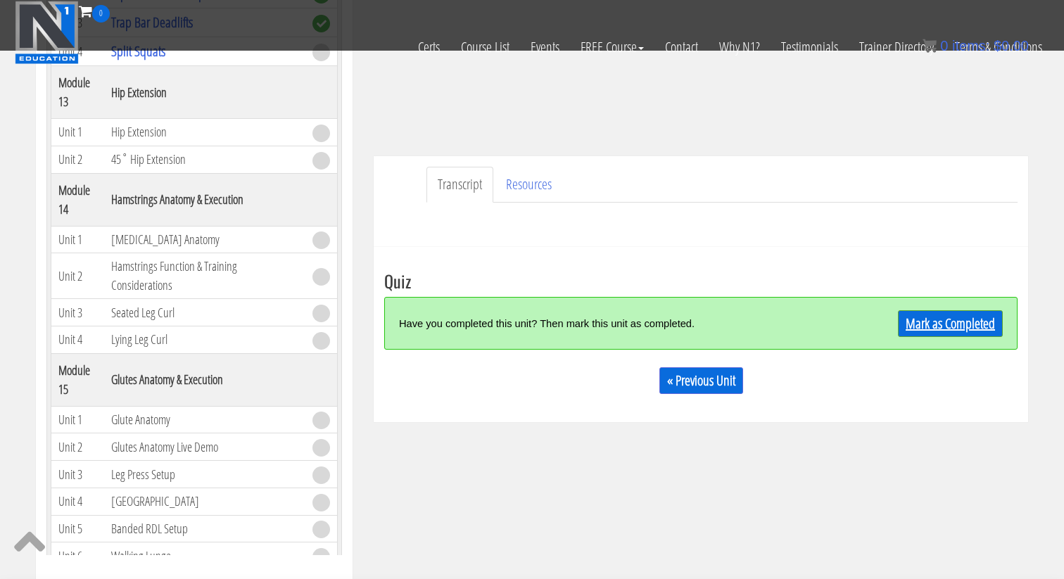
click at [973, 331] on link "Mark as Completed" at bounding box center [950, 323] width 105 height 27
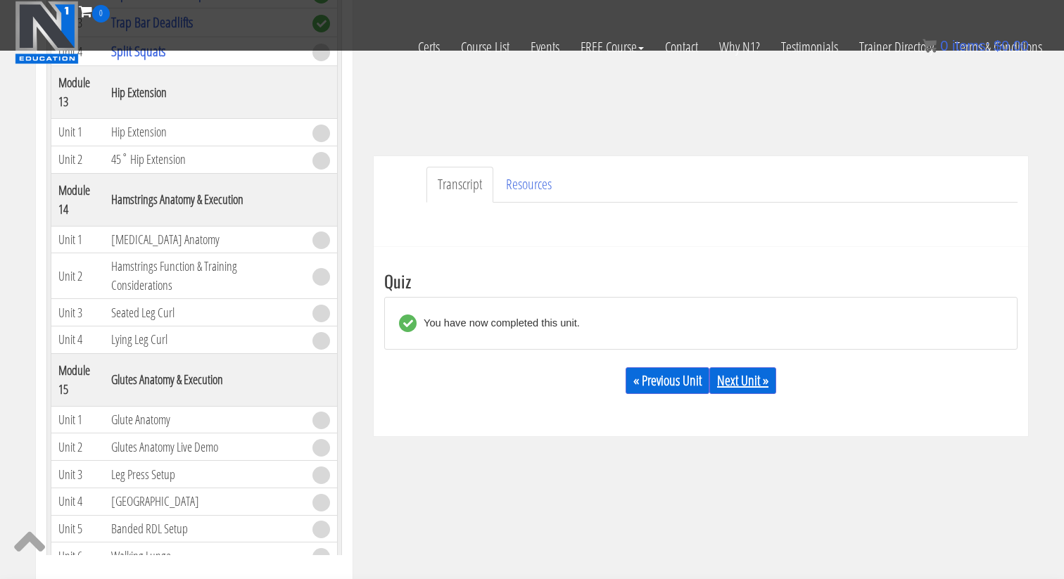
click at [752, 375] on link "Next Unit »" at bounding box center [743, 380] width 67 height 27
